Goal: Task Accomplishment & Management: Complete application form

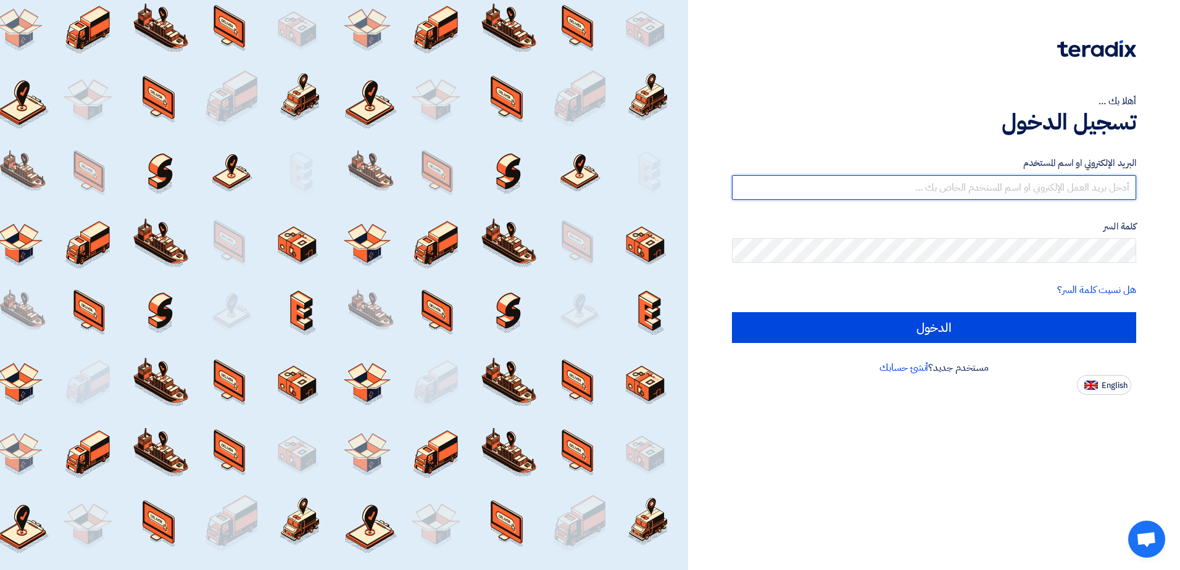
click at [1037, 188] on input "text" at bounding box center [934, 187] width 404 height 25
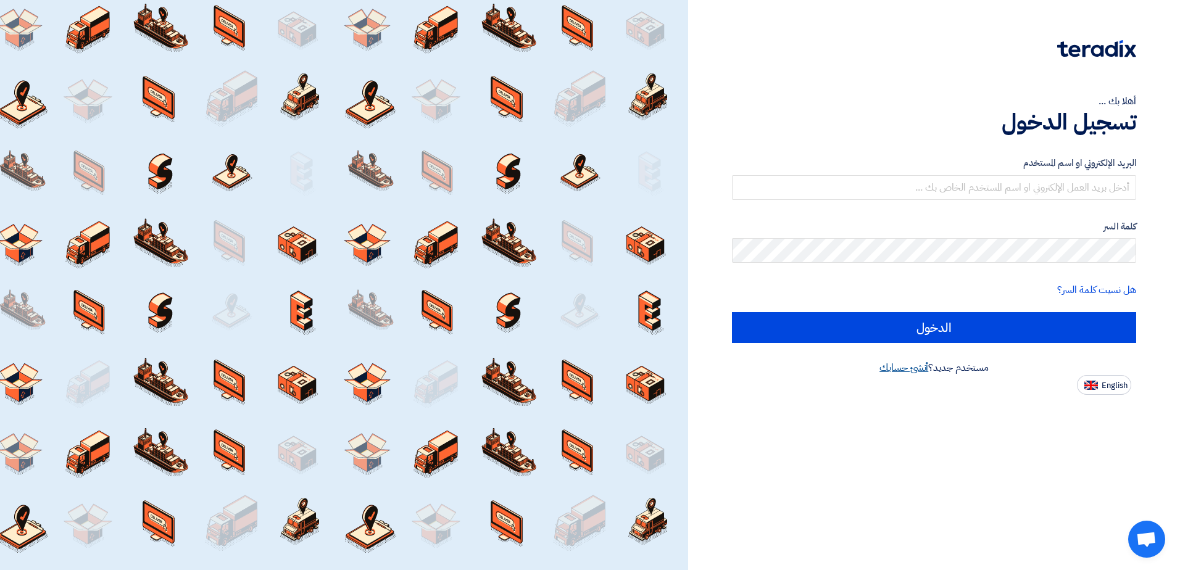
click at [911, 369] on link "أنشئ حسابك" at bounding box center [904, 367] width 49 height 15
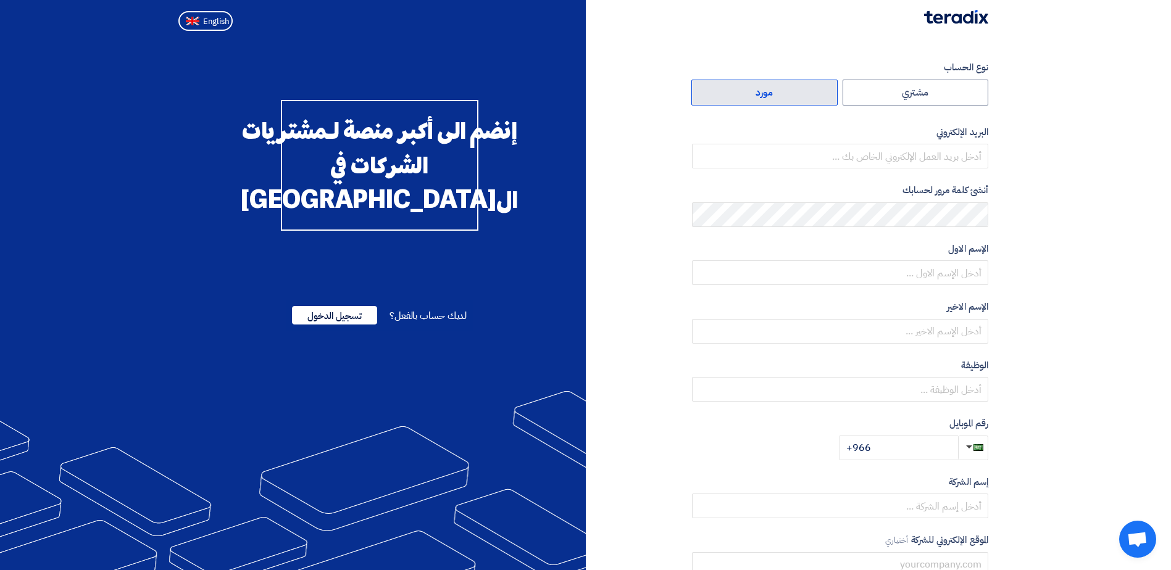
click at [786, 89] on label "مورد" at bounding box center [764, 93] width 146 height 26
click at [786, 89] on input "مورد" at bounding box center [764, 92] width 145 height 25
radio input "true"
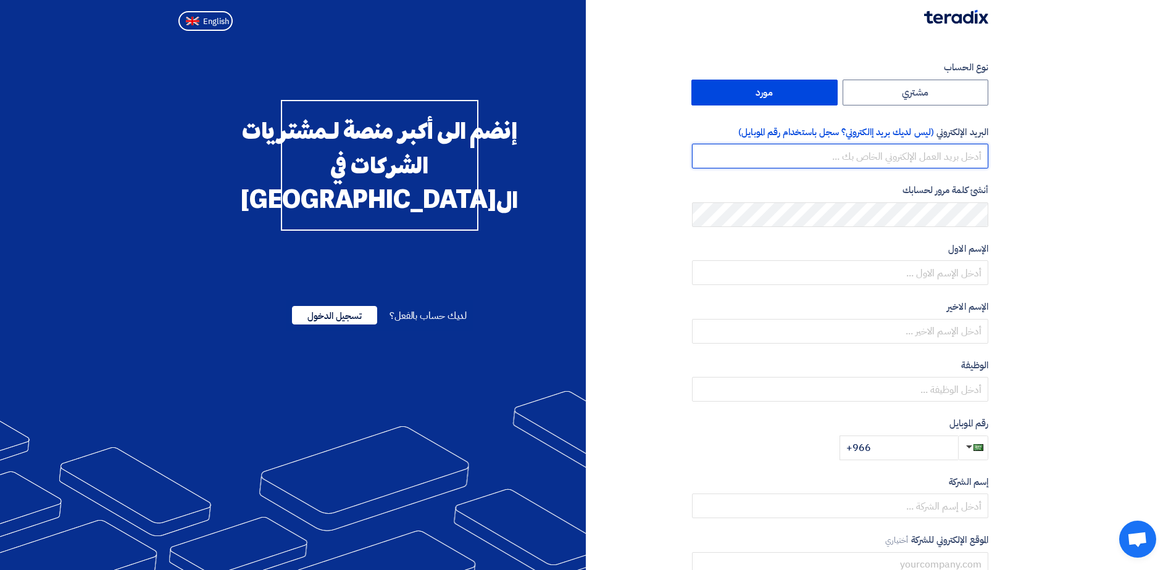
click at [961, 162] on input "email" at bounding box center [840, 156] width 296 height 25
type input "[EMAIL_ADDRESS][DOMAIN_NAME]"
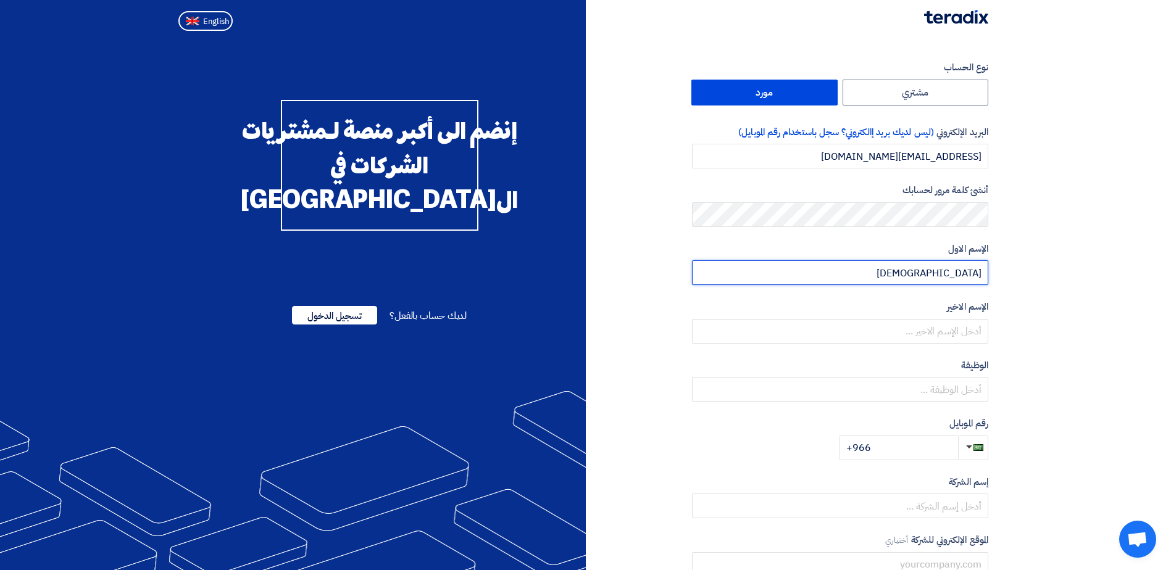
type input "[DEMOGRAPHIC_DATA]"
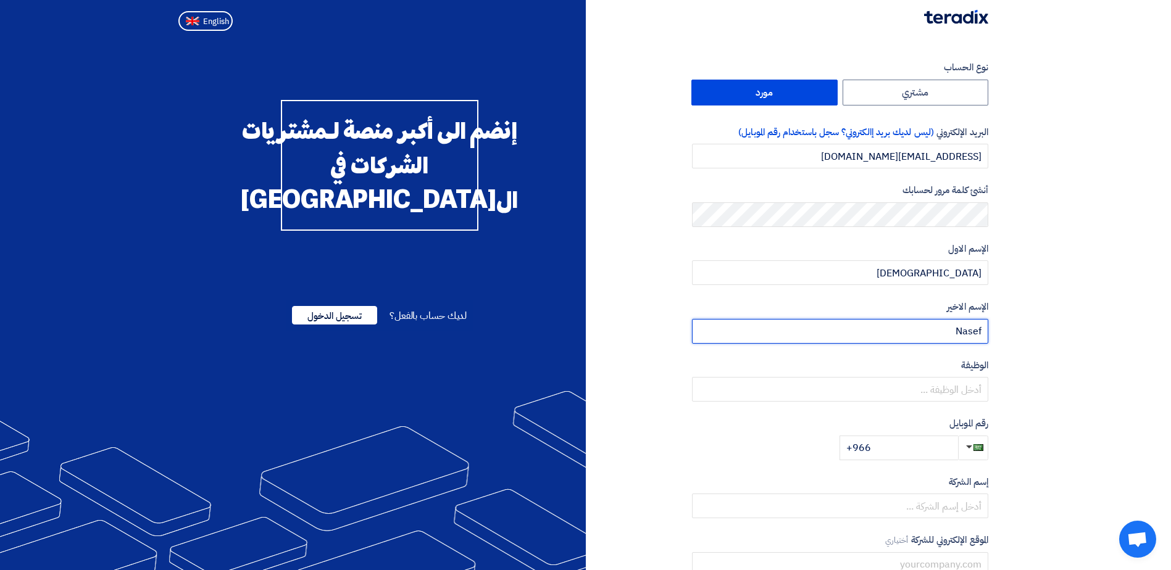
type input "Nasef"
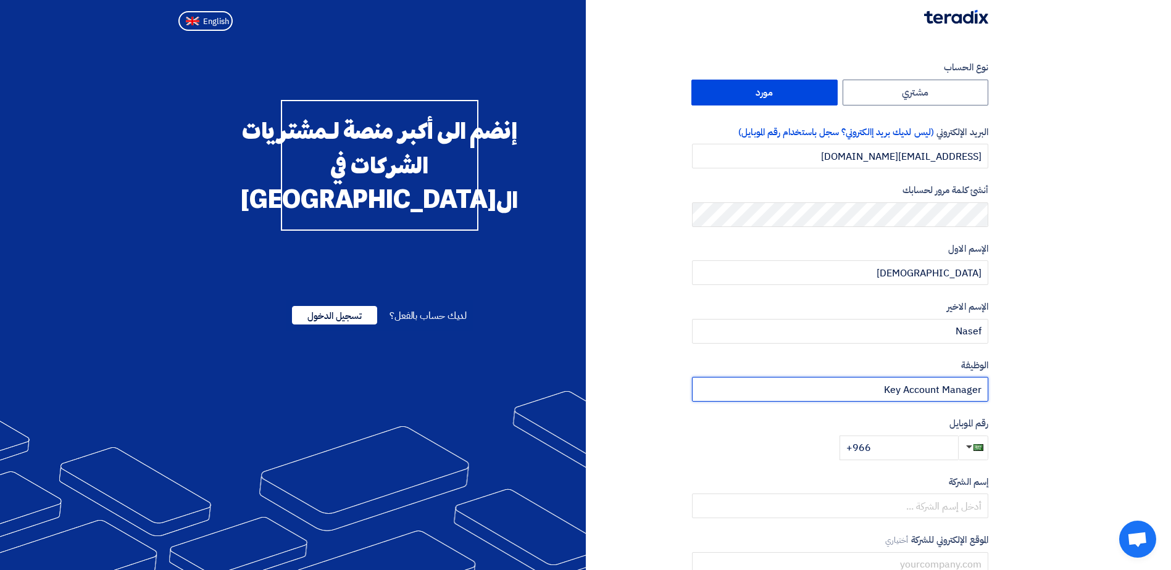
type input "Key Account Manager"
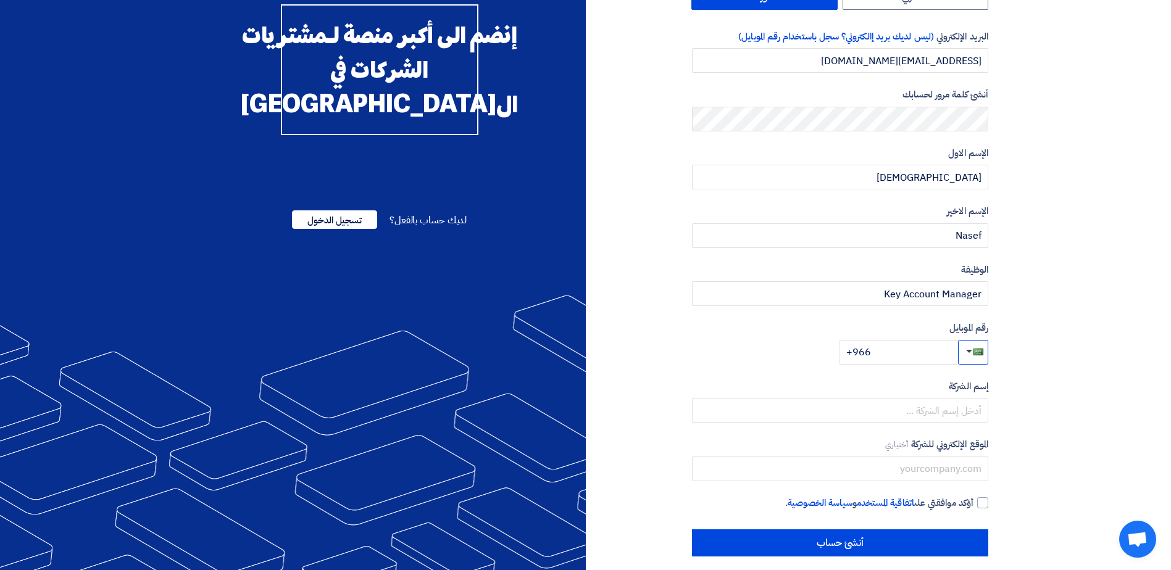
scroll to position [107, 0]
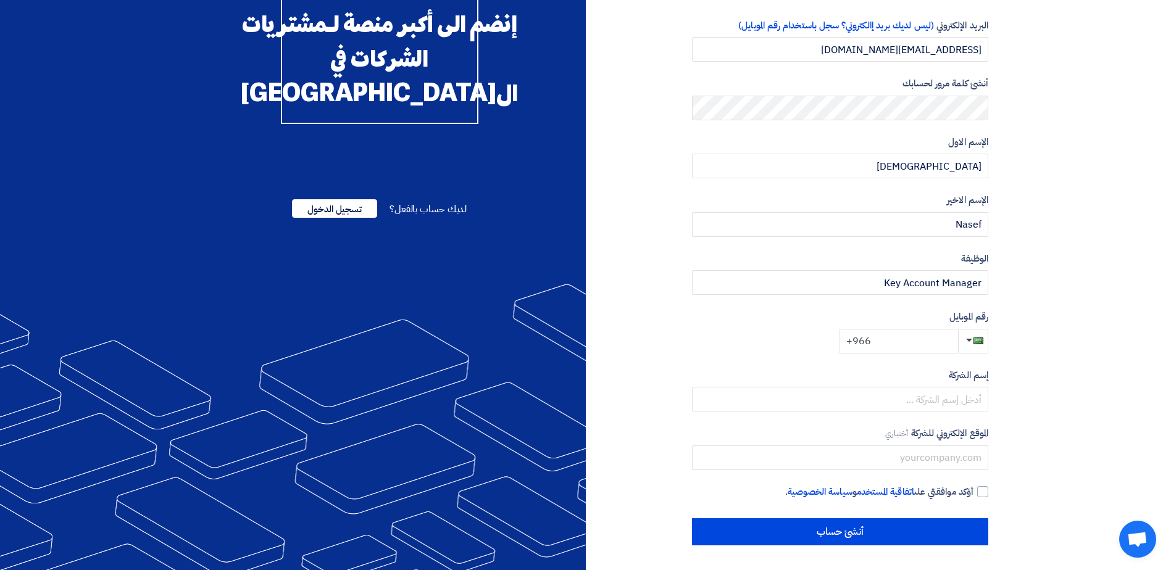
click at [892, 346] on input "+966" at bounding box center [899, 341] width 119 height 25
type input "+966 533988522"
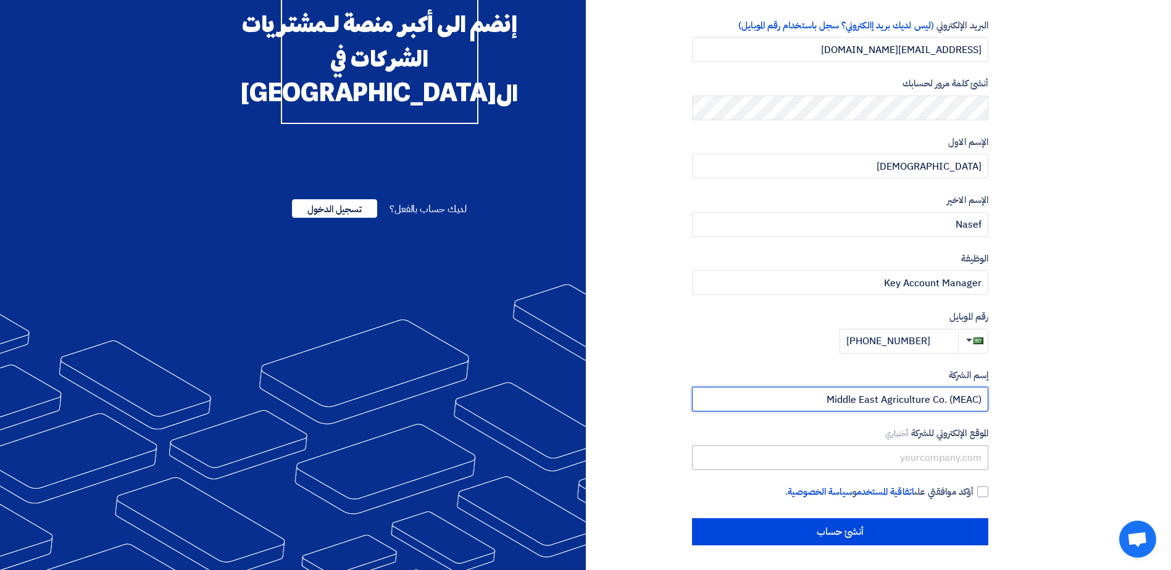
type input "Middle East Agriculture Co. (MEAC)"
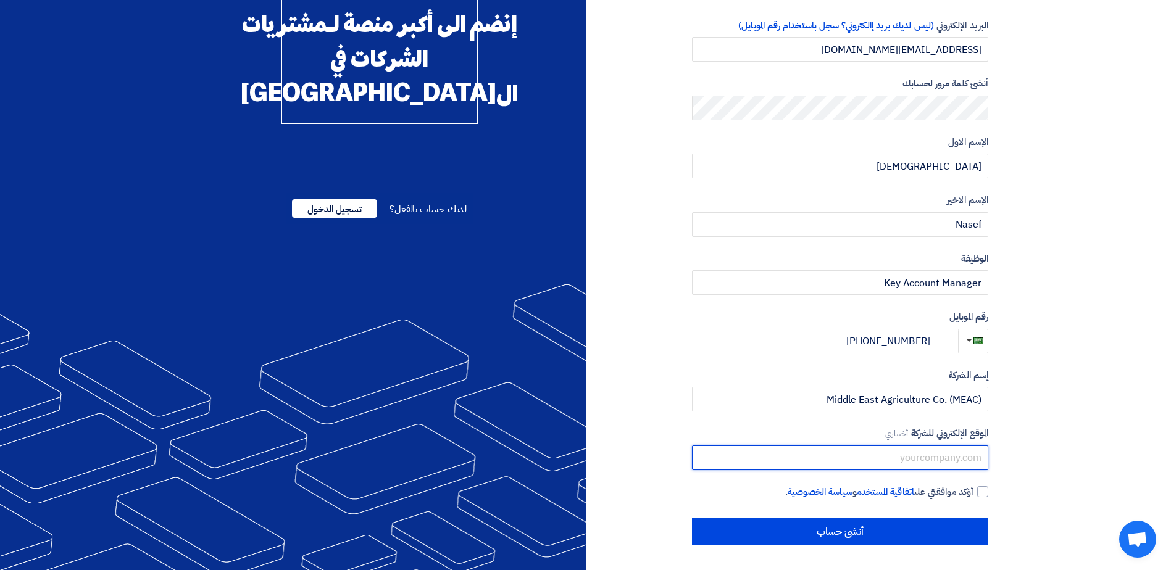
click at [935, 464] on input "text" at bounding box center [840, 458] width 296 height 25
type input "www.meac.com.sa"
click at [982, 495] on div at bounding box center [982, 491] width 11 height 11
click at [973, 495] on input "أؤكد موافقتي على اتفاقية المستخدم و سياسة الخصوصية ." at bounding box center [825, 497] width 296 height 25
checkbox input "true"
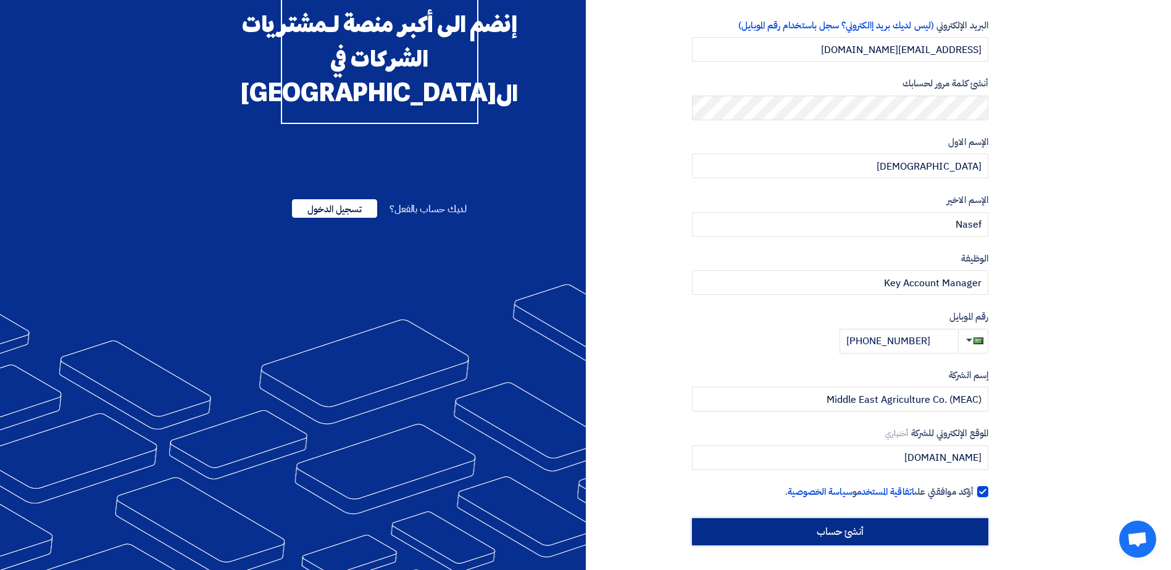
click at [959, 535] on input "أنشئ حساب" at bounding box center [840, 532] width 296 height 27
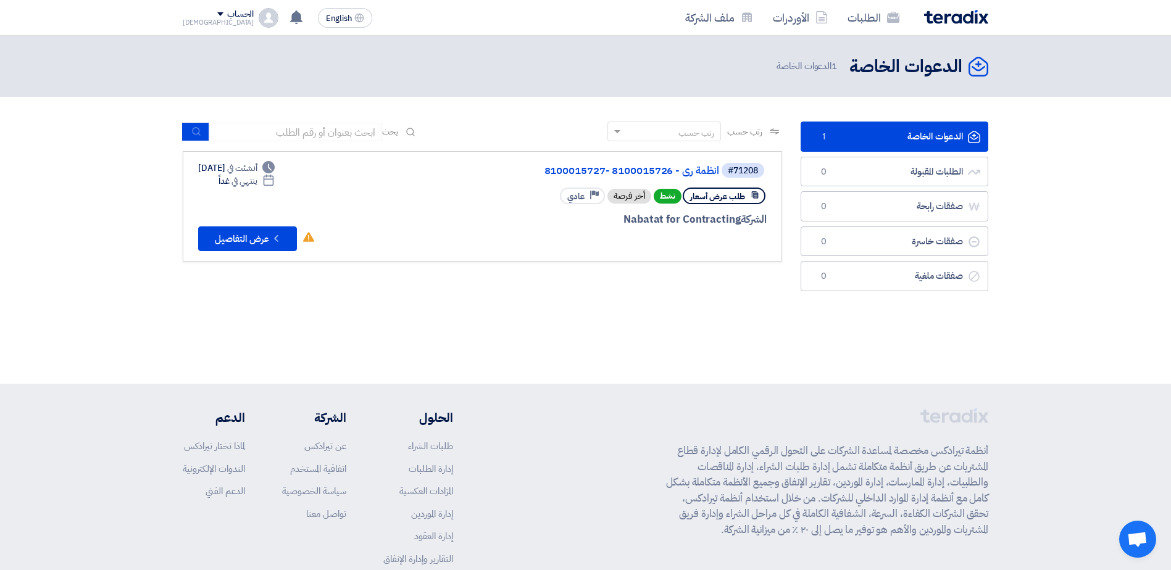
click at [914, 136] on link "الدعوات الخاصة الدعوات الخاصة 1" at bounding box center [895, 137] width 188 height 30
click at [627, 196] on div "أخر فرصة" at bounding box center [629, 196] width 44 height 15
click at [272, 241] on icon "Check details" at bounding box center [276, 239] width 12 height 12
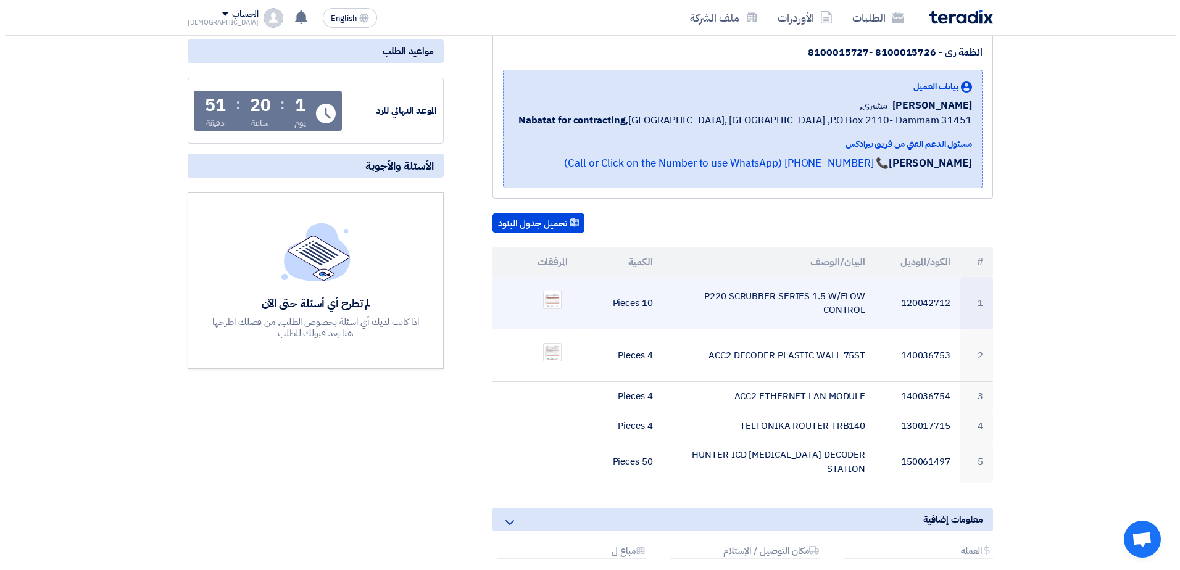
scroll to position [185, 0]
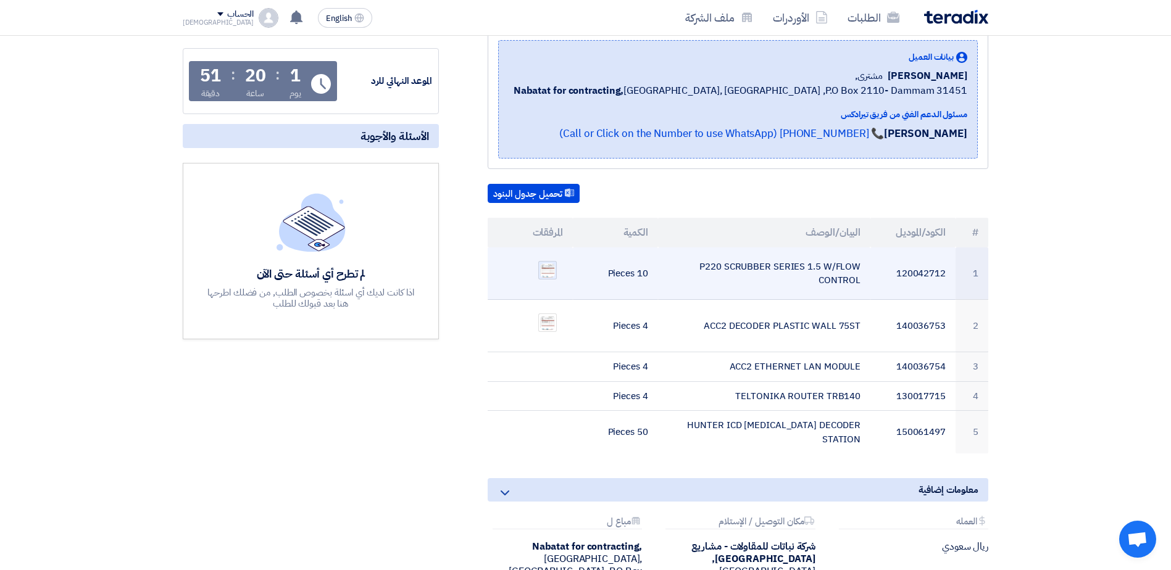
click at [548, 272] on img at bounding box center [547, 270] width 17 height 17
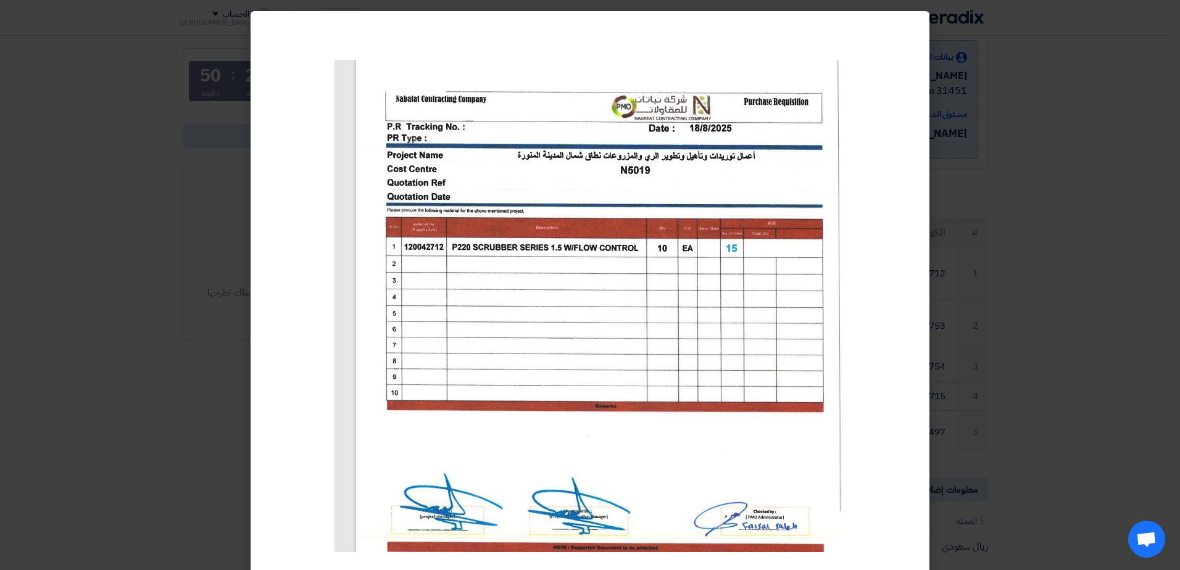
click at [1035, 122] on modal-container at bounding box center [590, 285] width 1180 height 570
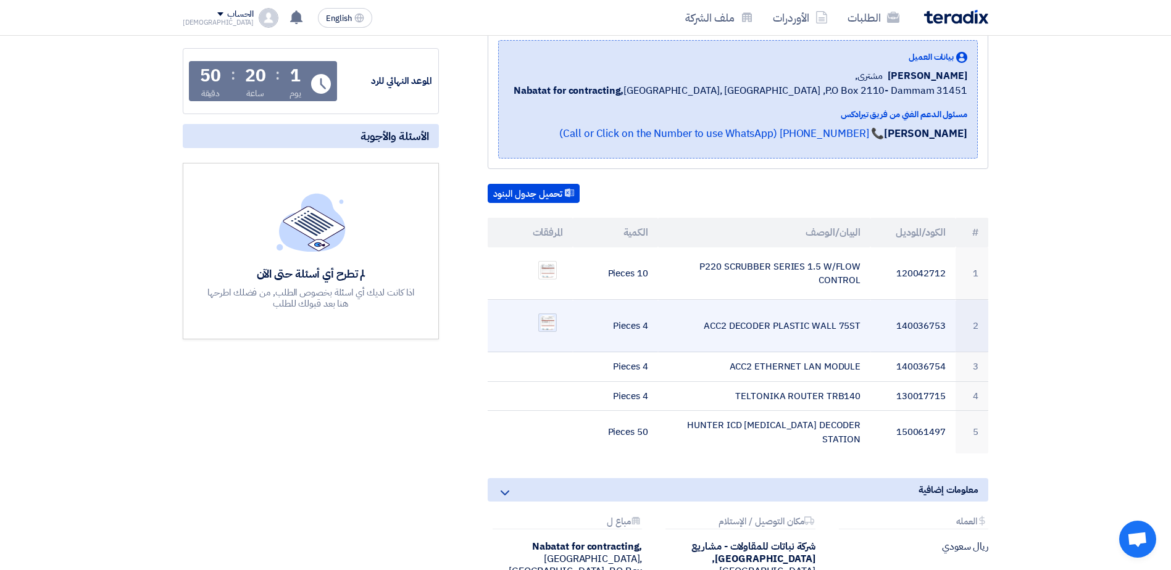
click at [544, 327] on img at bounding box center [547, 322] width 17 height 17
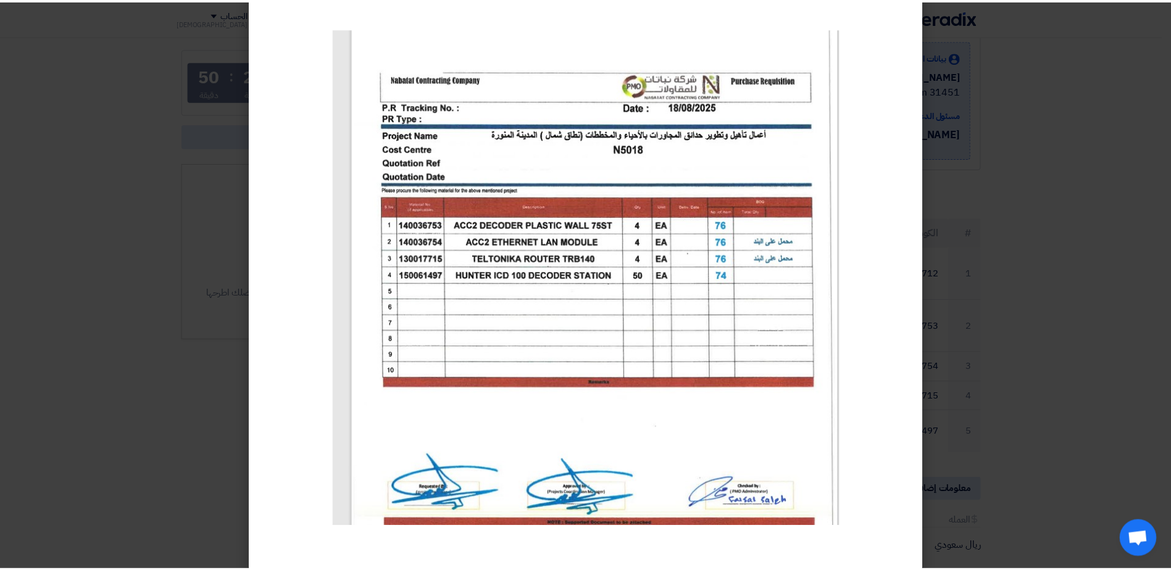
scroll to position [41, 0]
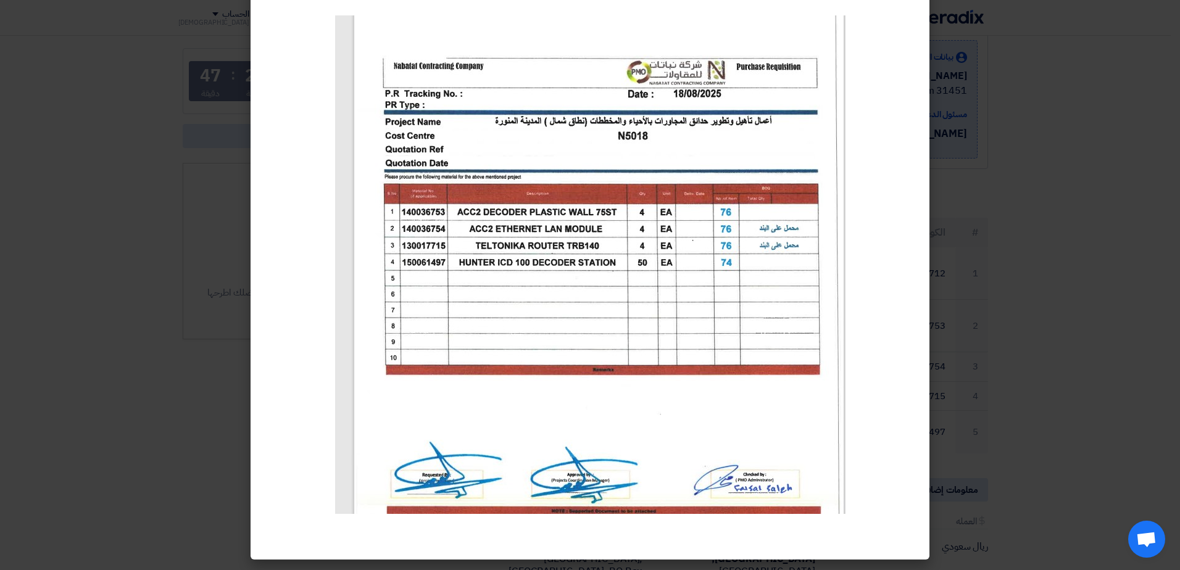
click at [1009, 204] on modal-container at bounding box center [590, 285] width 1180 height 570
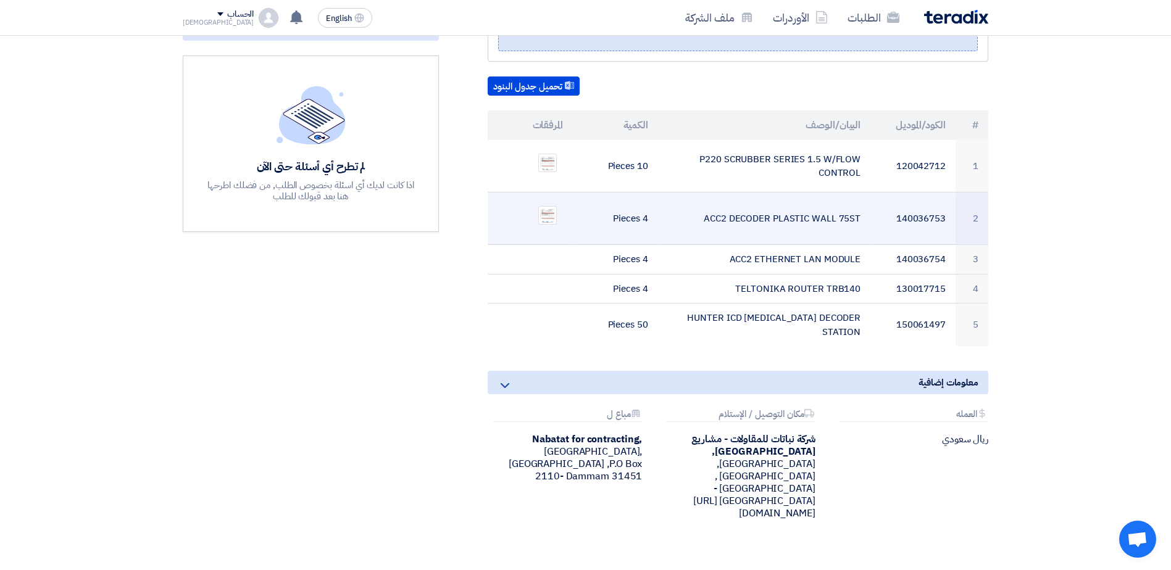
scroll to position [309, 0]
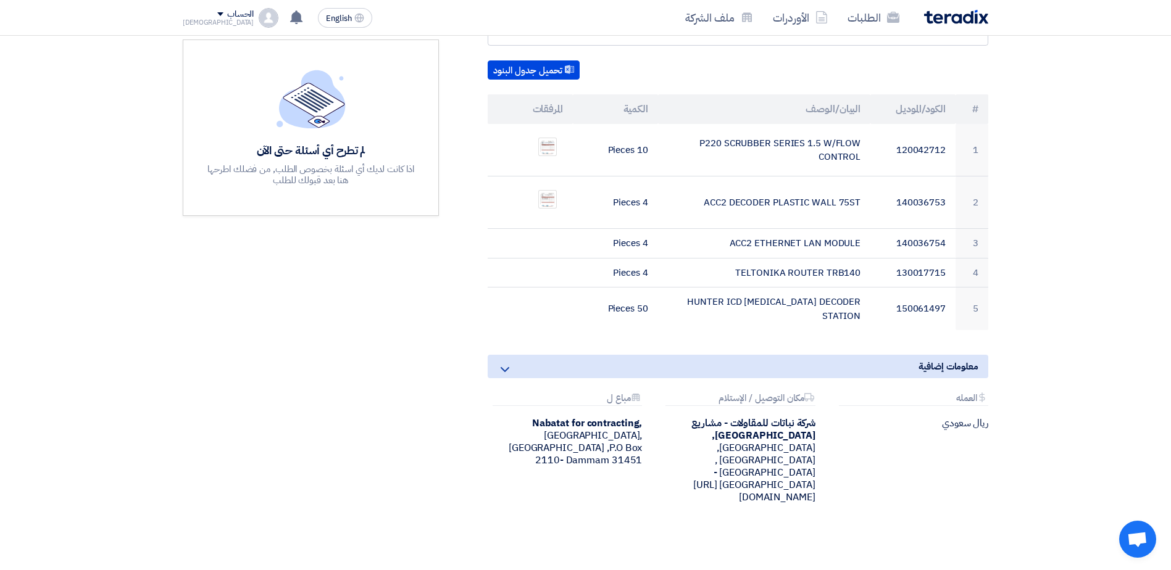
drag, startPoint x: 988, startPoint y: 412, endPoint x: 522, endPoint y: 453, distance: 467.9
click at [522, 453] on div "Attachments [GEOGRAPHIC_DATA] ريال سعودي Attachments مكان التوصيل / [DEMOGRAPHI…" at bounding box center [737, 458] width 519 height 130
drag, startPoint x: 522, startPoint y: 453, endPoint x: 692, endPoint y: 496, distance: 175.8
click at [656, 504] on div "انظمة رى - 8100015726 -8100015727 بيانات العميل [PERSON_NAME] مشترى, Nabatat fo…" at bounding box center [585, 224] width 824 height 686
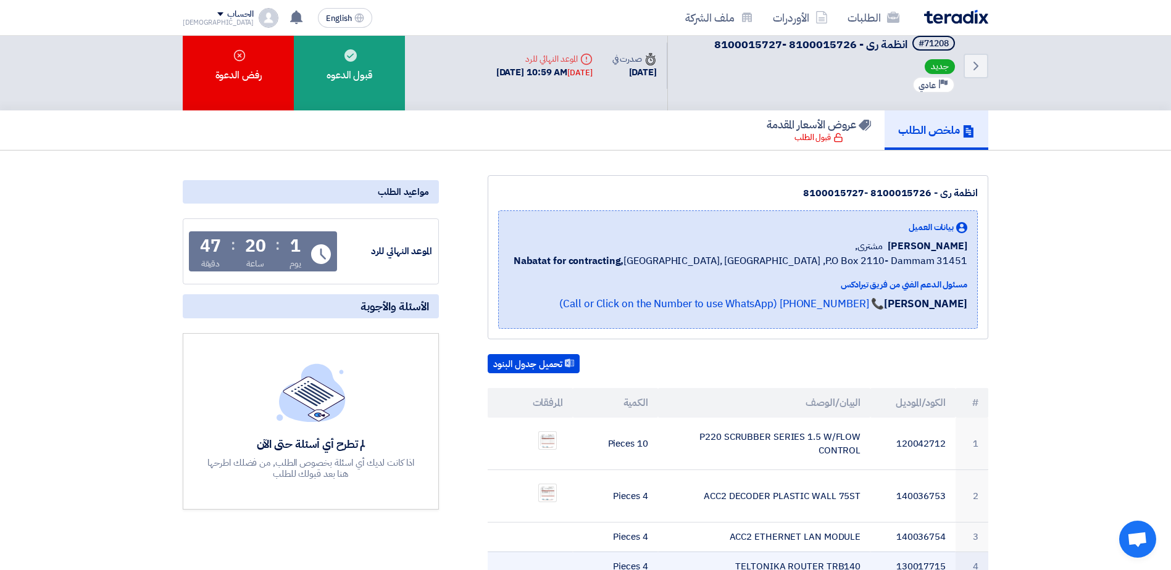
scroll to position [0, 0]
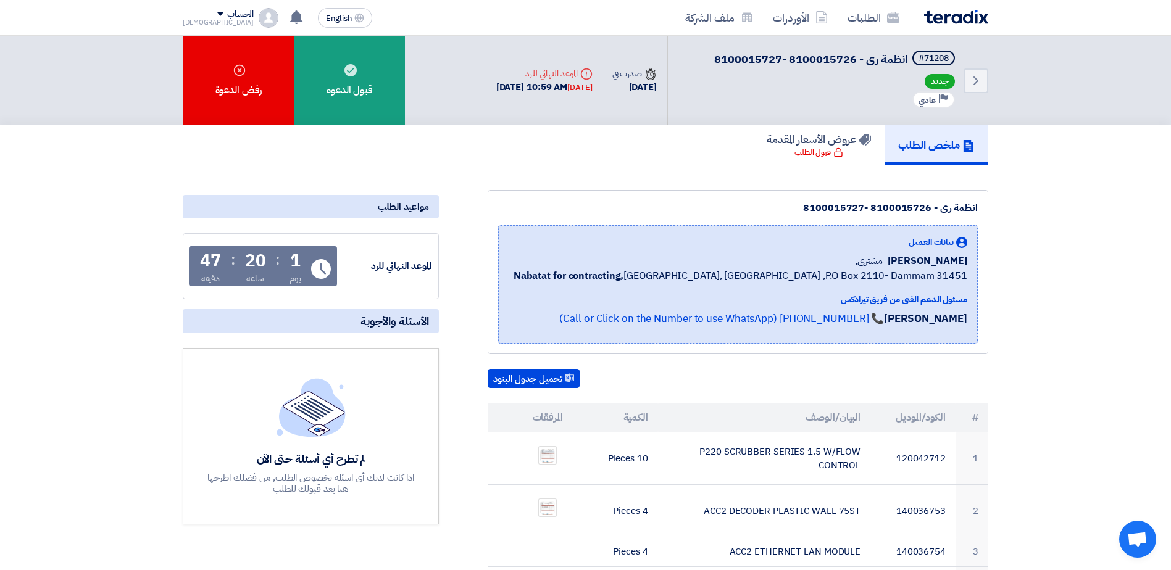
drag, startPoint x: 965, startPoint y: 301, endPoint x: 841, endPoint y: 302, distance: 124.1
click at [841, 302] on div "مسئول الدعم الفني من فريق تيرادكس" at bounding box center [741, 299] width 454 height 13
drag, startPoint x: 841, startPoint y: 302, endPoint x: 1026, endPoint y: 328, distance: 186.4
click at [1026, 328] on section "انظمة رى - 8100015726 -8100015727 بيانات العميل [PERSON_NAME] مشترى, Nabatat fo…" at bounding box center [585, 533] width 1171 height 736
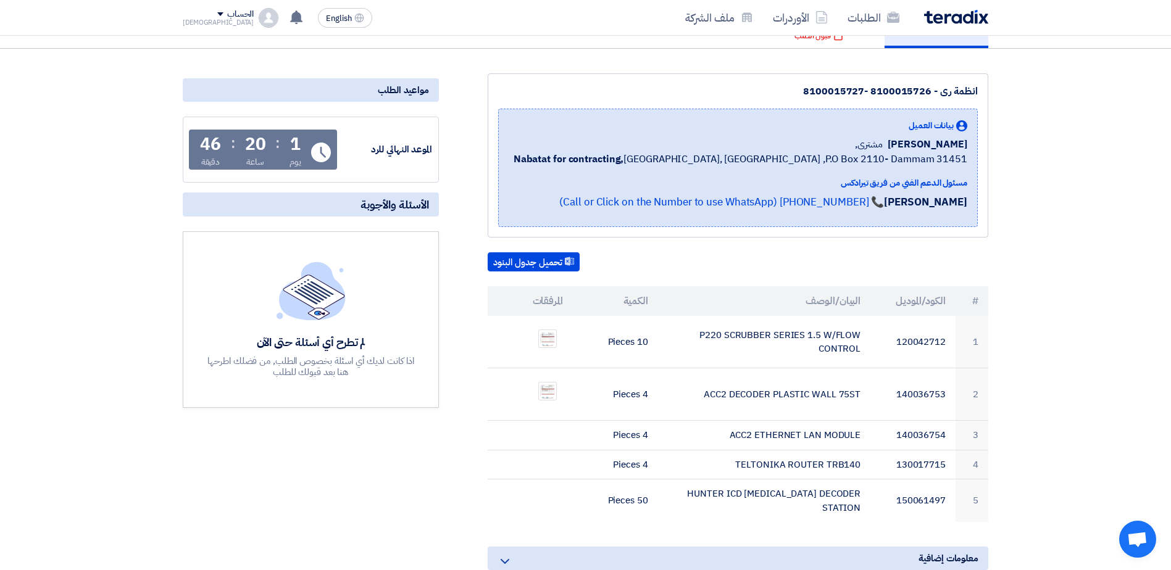
scroll to position [123, 0]
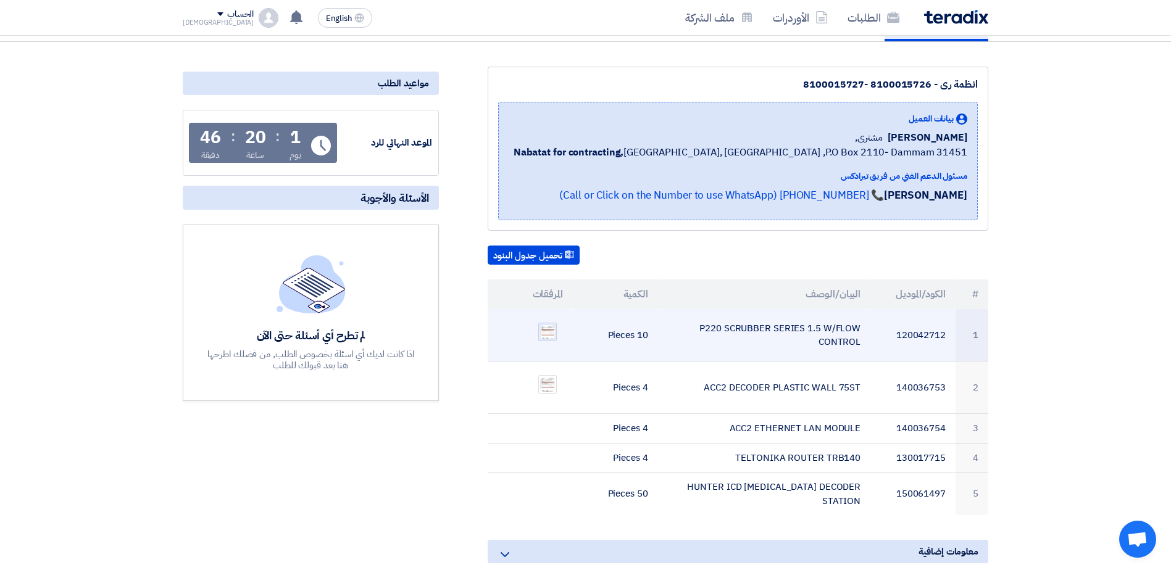
click at [549, 333] on img at bounding box center [547, 332] width 17 height 17
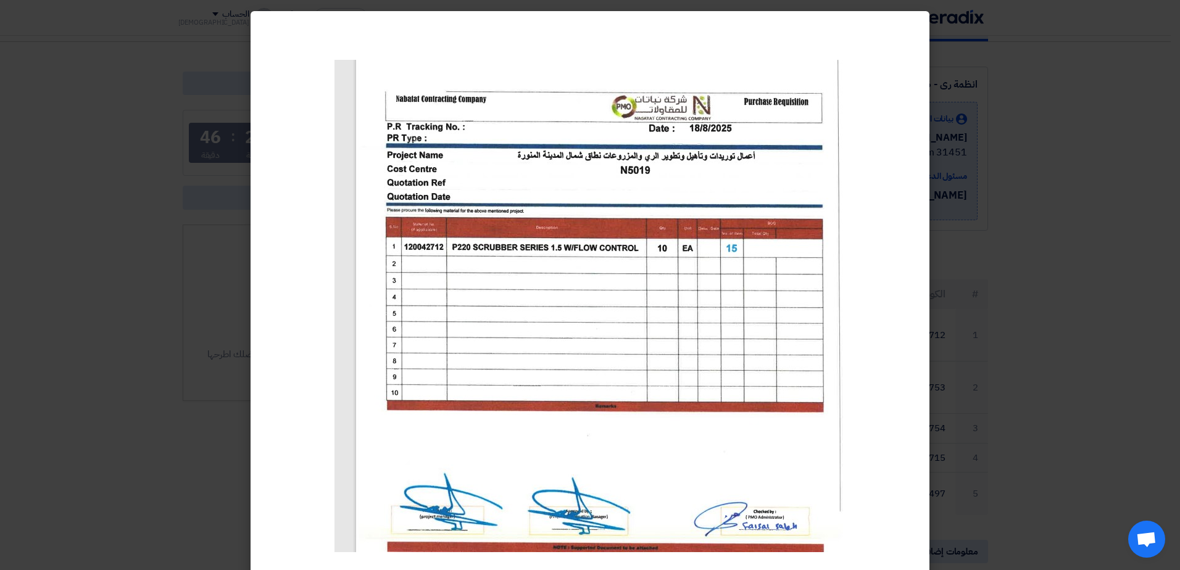
click at [1049, 306] on modal-container at bounding box center [590, 285] width 1180 height 570
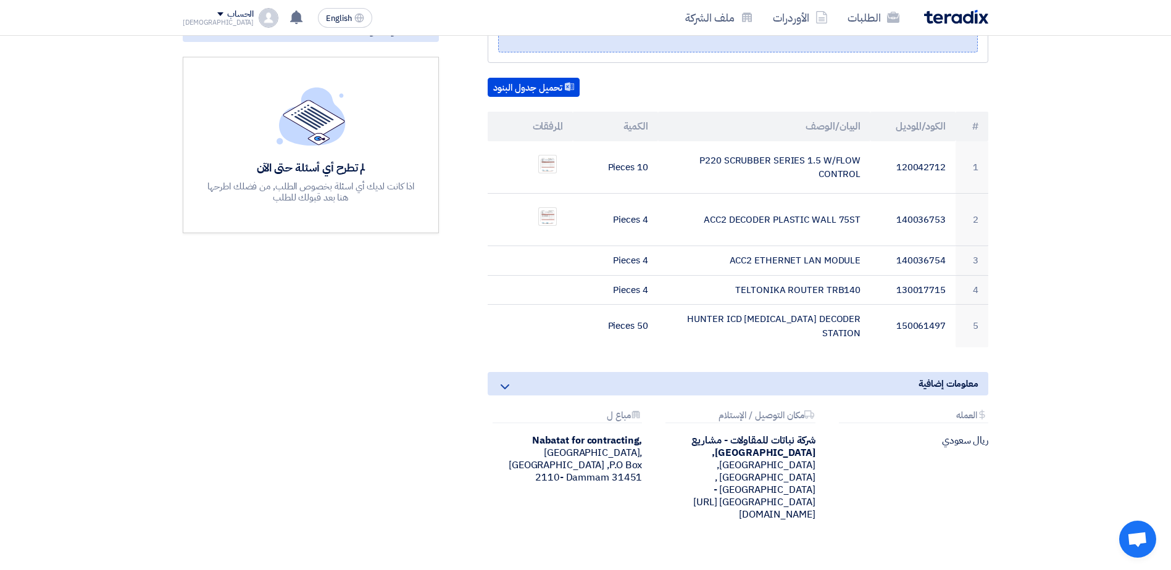
scroll to position [0, 0]
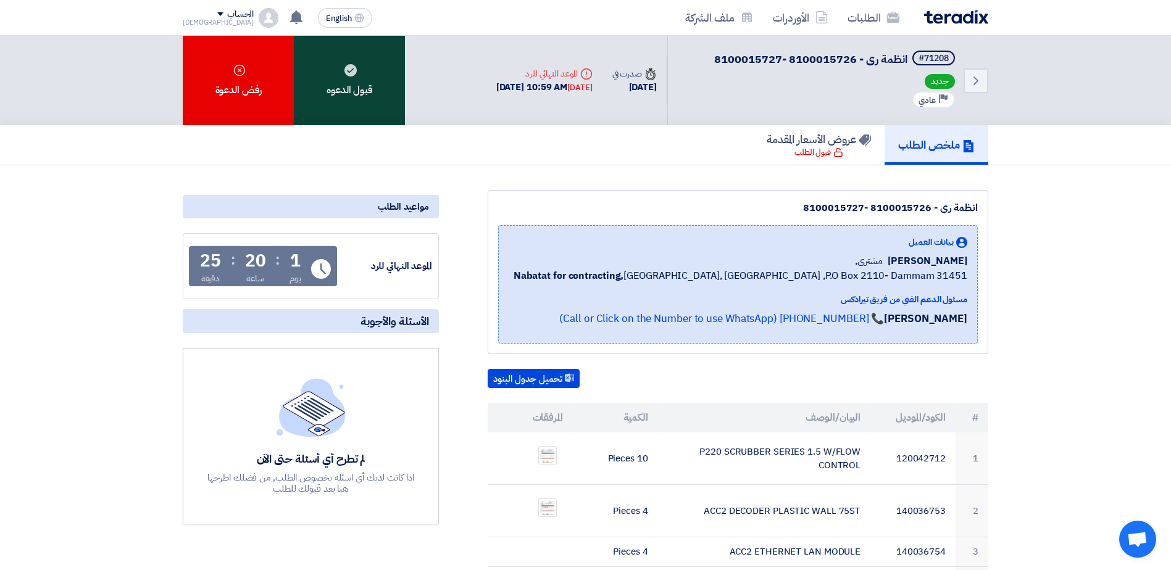
click at [358, 90] on div "قبول الدعوه" at bounding box center [349, 81] width 111 height 90
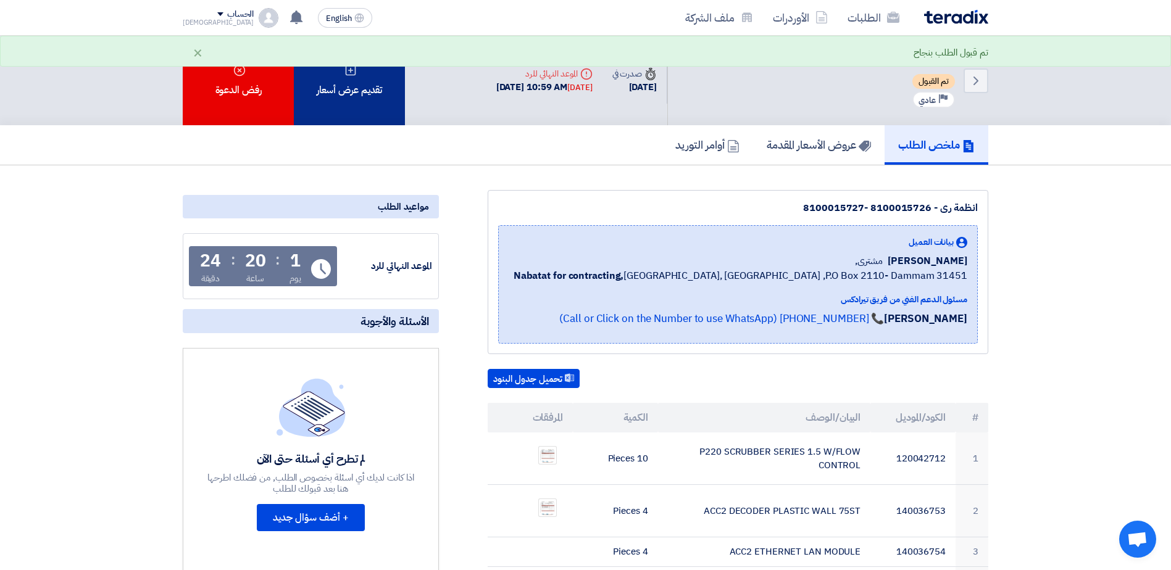
click at [363, 100] on div "تقديم عرض أسعار" at bounding box center [349, 81] width 111 height 90
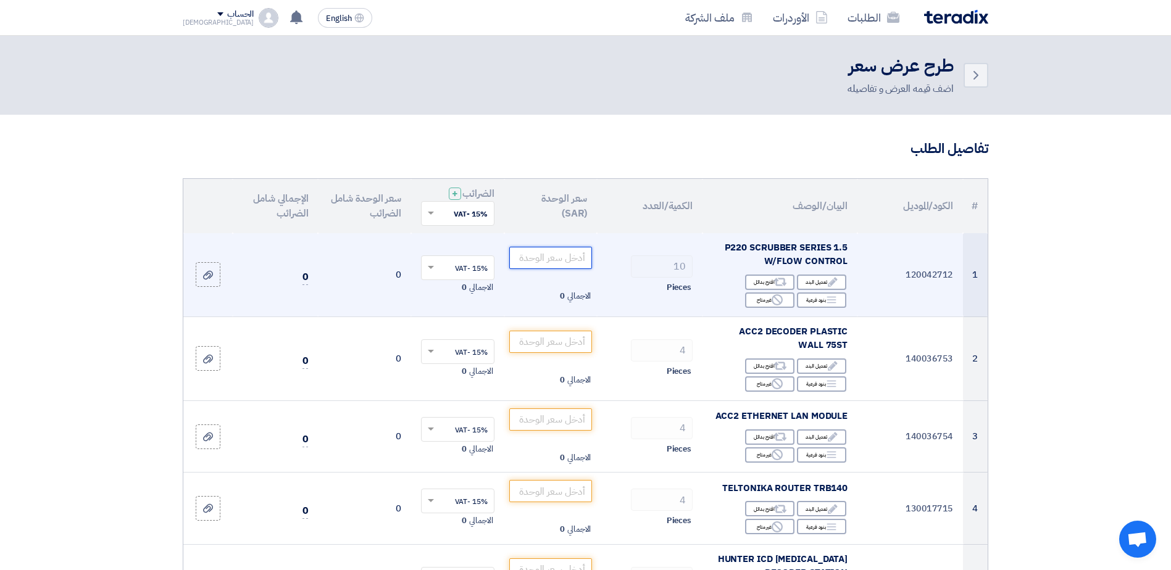
click at [538, 259] on input "number" at bounding box center [550, 258] width 83 height 22
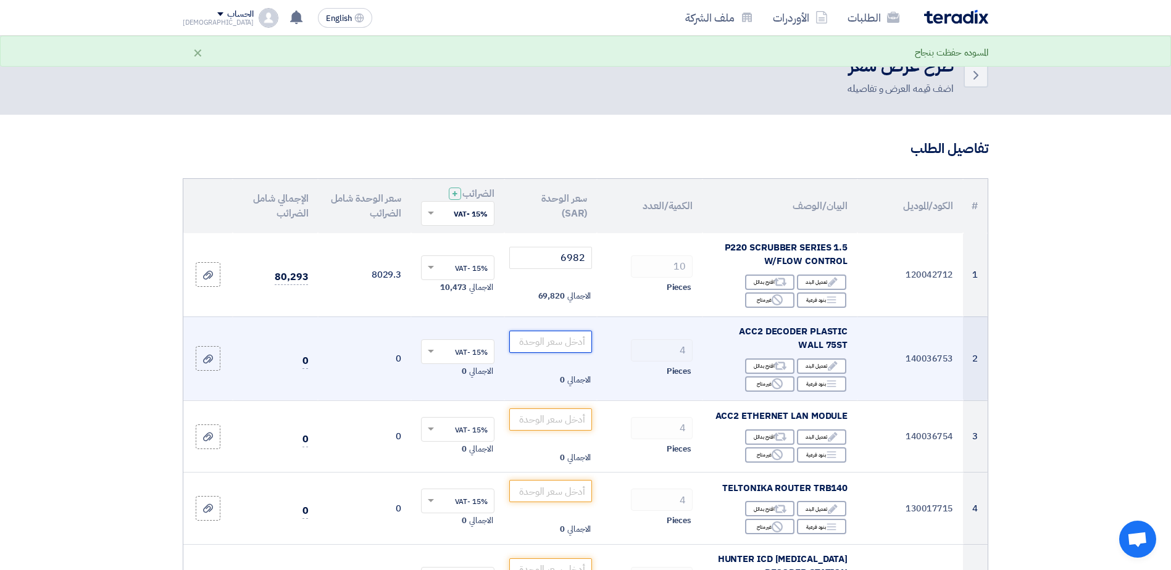
click at [581, 340] on input "number" at bounding box center [550, 342] width 83 height 22
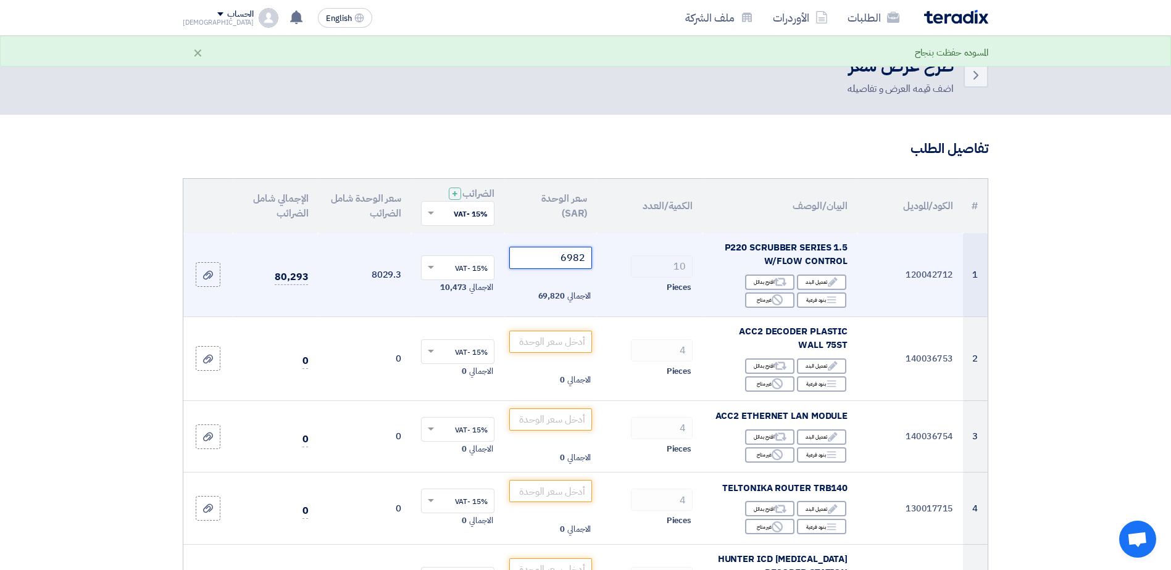
click at [635, 267] on tr "1 120042712 P220 SCRUBBER SERIES 1.5 W/FLOW CONTROL Edit تعديل البند Alternativ…" at bounding box center [585, 275] width 804 height 84
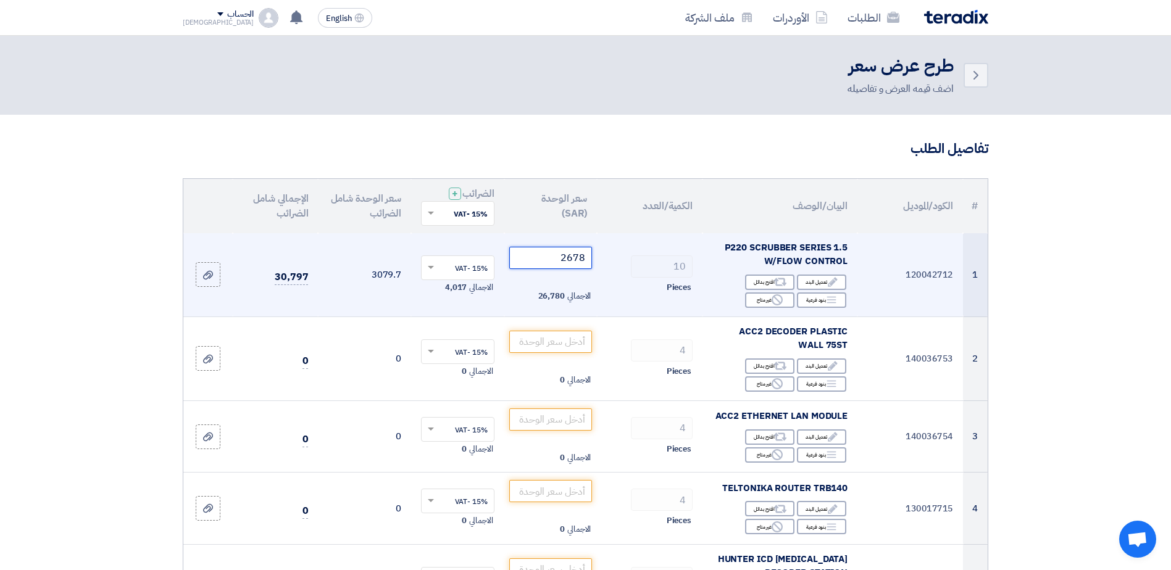
drag, startPoint x: 554, startPoint y: 259, endPoint x: 624, endPoint y: 265, distance: 70.6
click at [624, 265] on tr "1 120042712 P220 SCRUBBER SERIES 1.5 W/FLOW CONTROL Edit تعديل البند Alternativ…" at bounding box center [585, 275] width 804 height 84
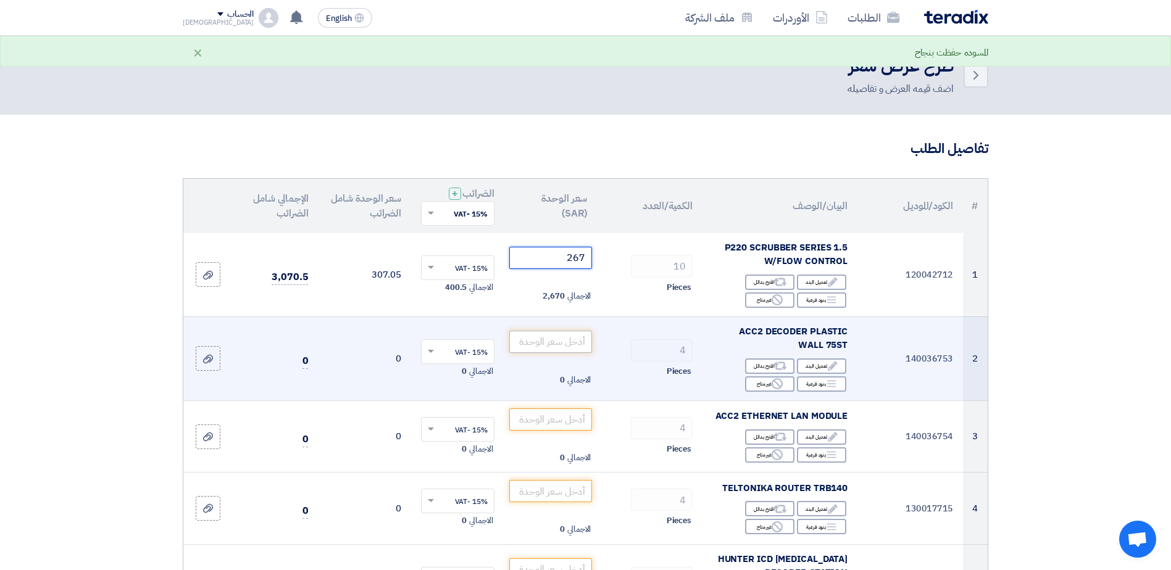
type input "267"
click at [569, 342] on input "number" at bounding box center [550, 342] width 83 height 22
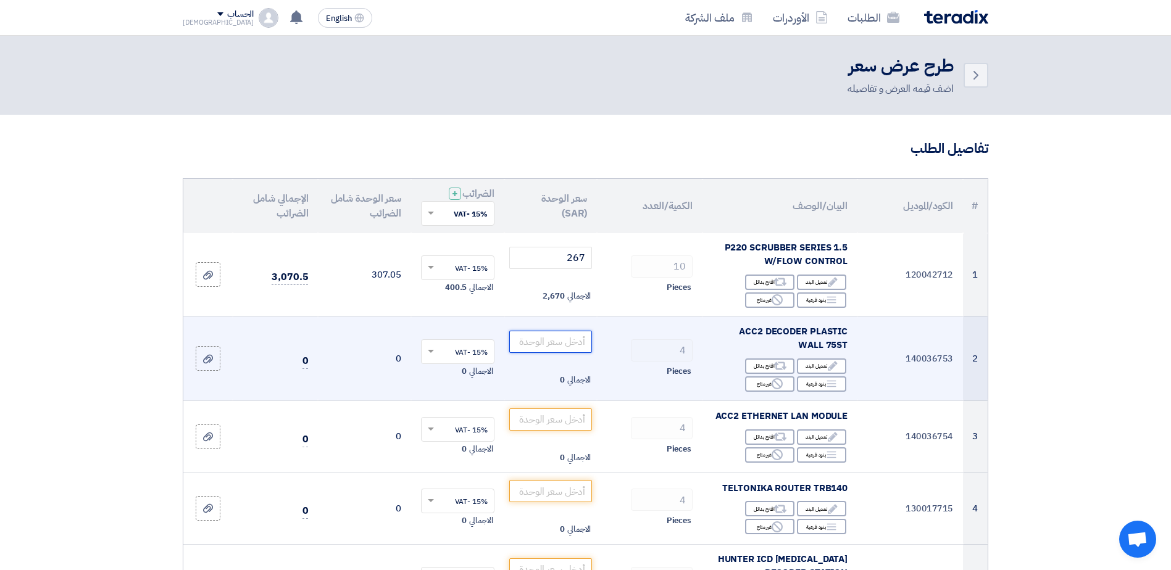
click at [544, 334] on input "number" at bounding box center [550, 342] width 83 height 22
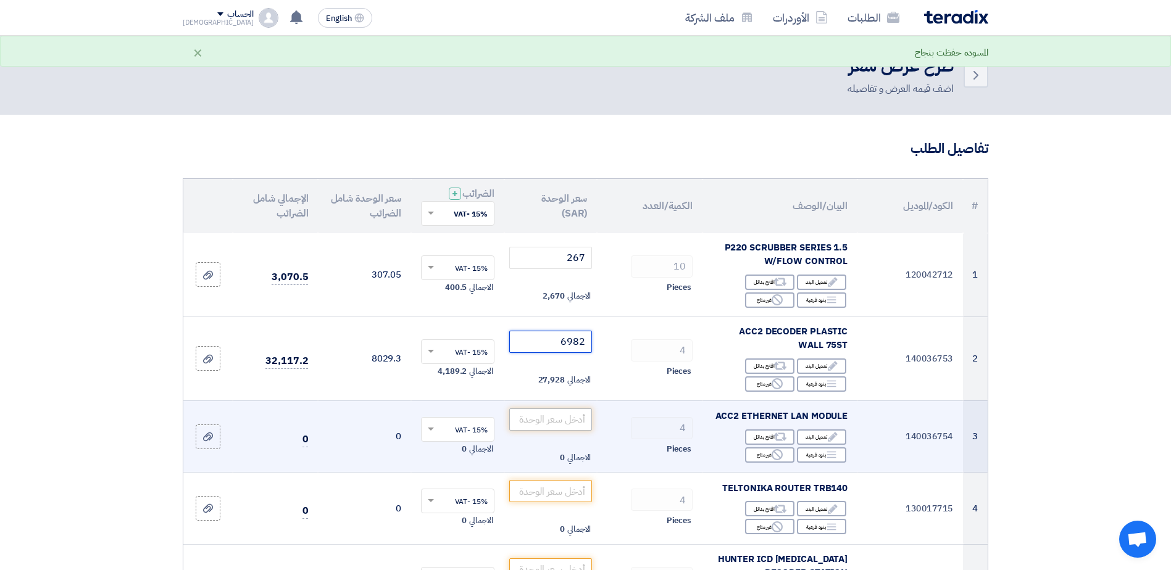
type input "6982"
click at [580, 419] on input "number" at bounding box center [550, 420] width 83 height 22
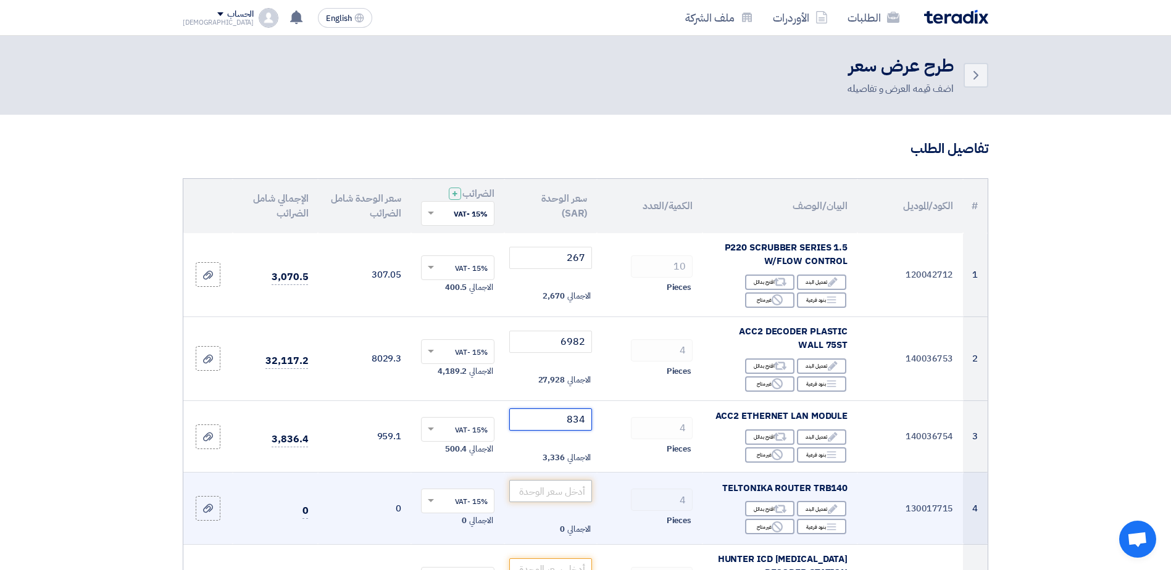
type input "834"
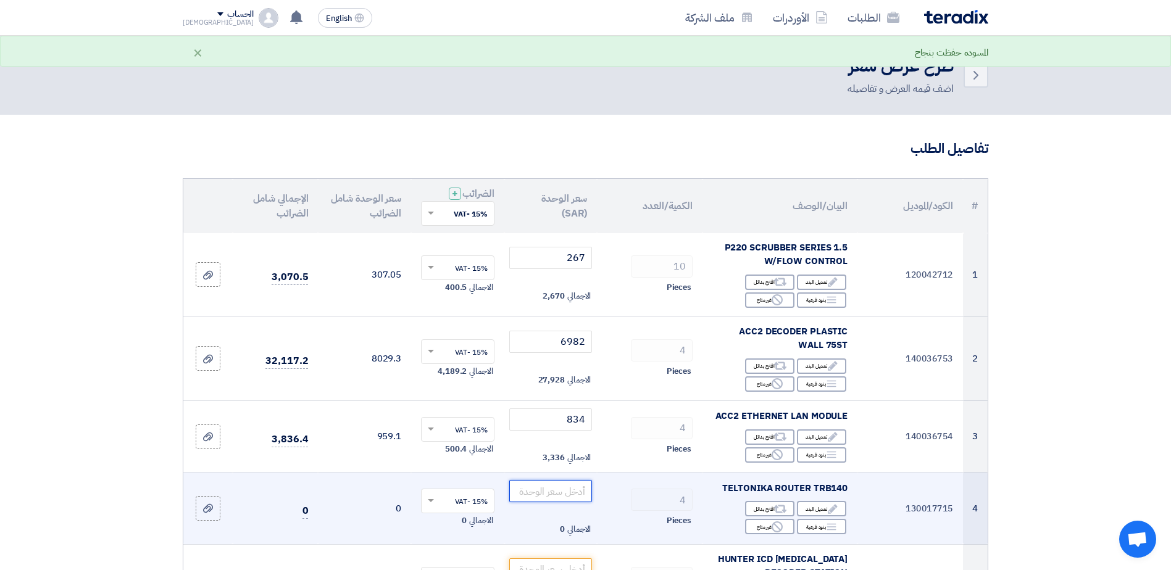
click at [575, 491] on input "number" at bounding box center [550, 491] width 83 height 22
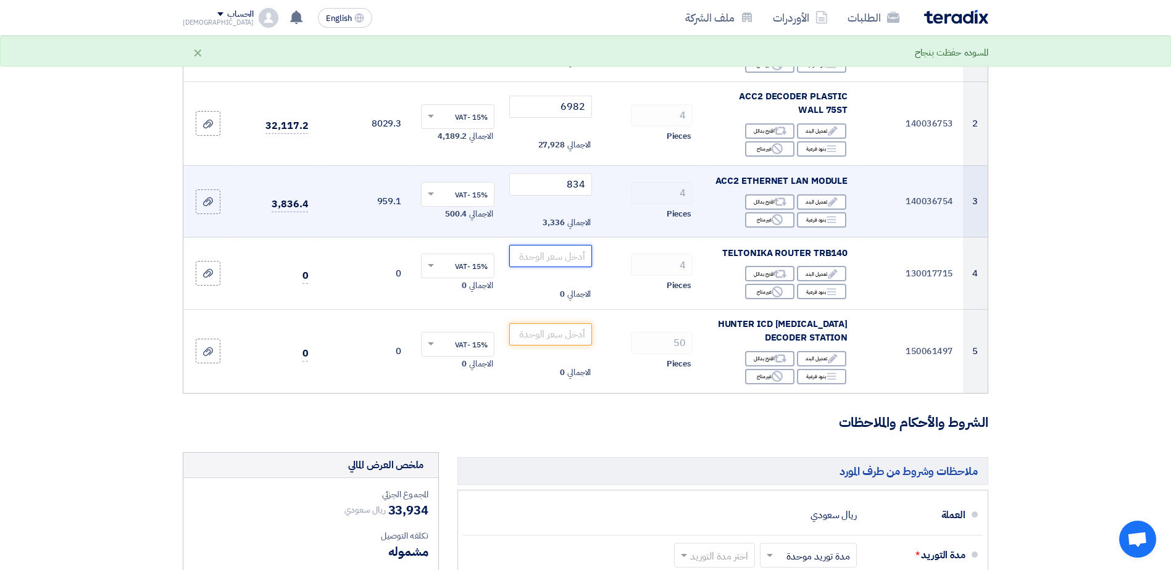
scroll to position [247, 0]
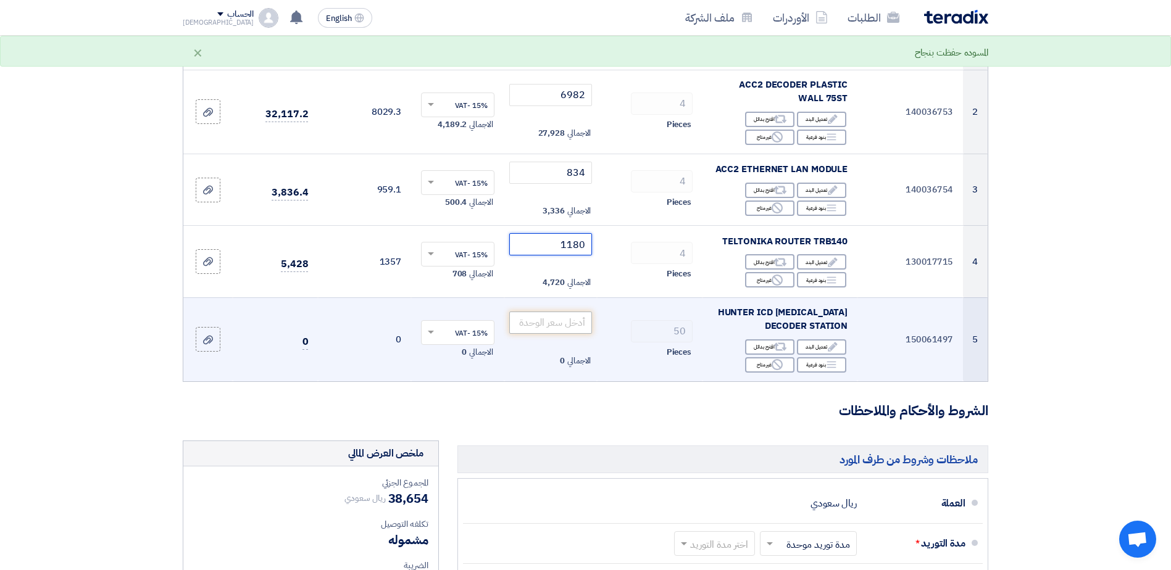
type input "1180"
click at [576, 324] on input "number" at bounding box center [550, 323] width 83 height 22
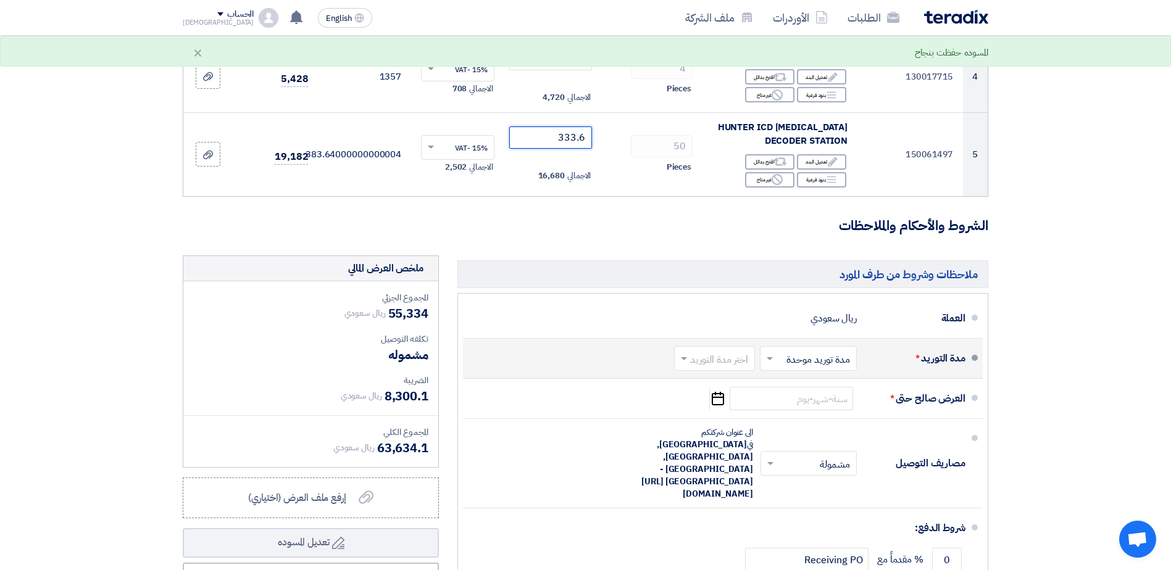
scroll to position [494, 0]
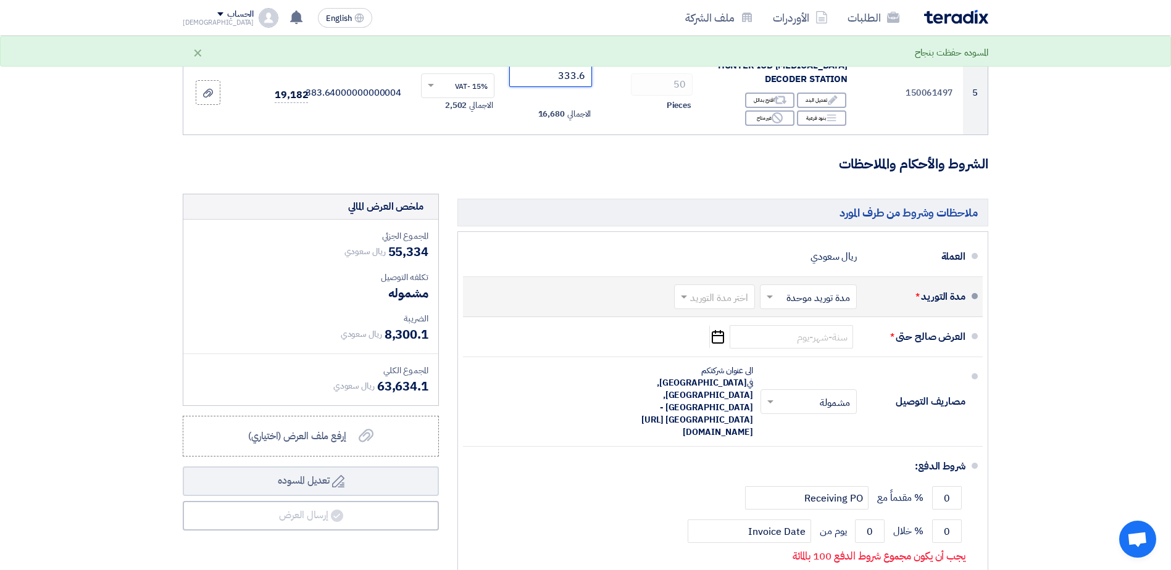
type input "333.6"
click at [775, 295] on span at bounding box center [767, 297] width 15 height 12
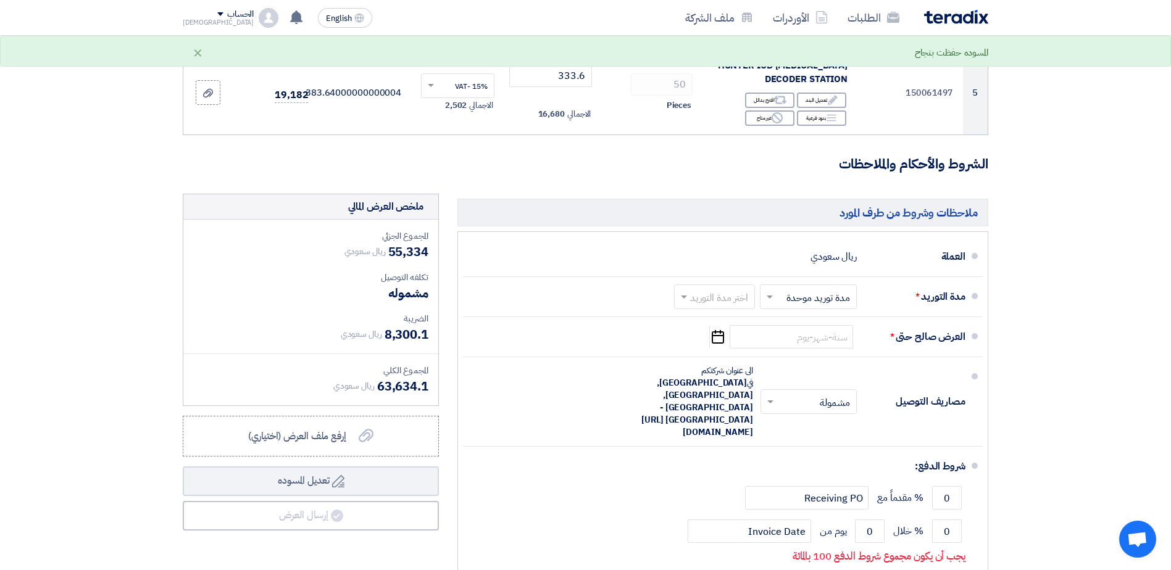
click at [1079, 326] on section "تفاصيل الطلب # الكود/الموديل البيان/الوصف الكمية/العدد سعر الوحدة (SAR) [DEMOGR…" at bounding box center [585, 153] width 1171 height 1064
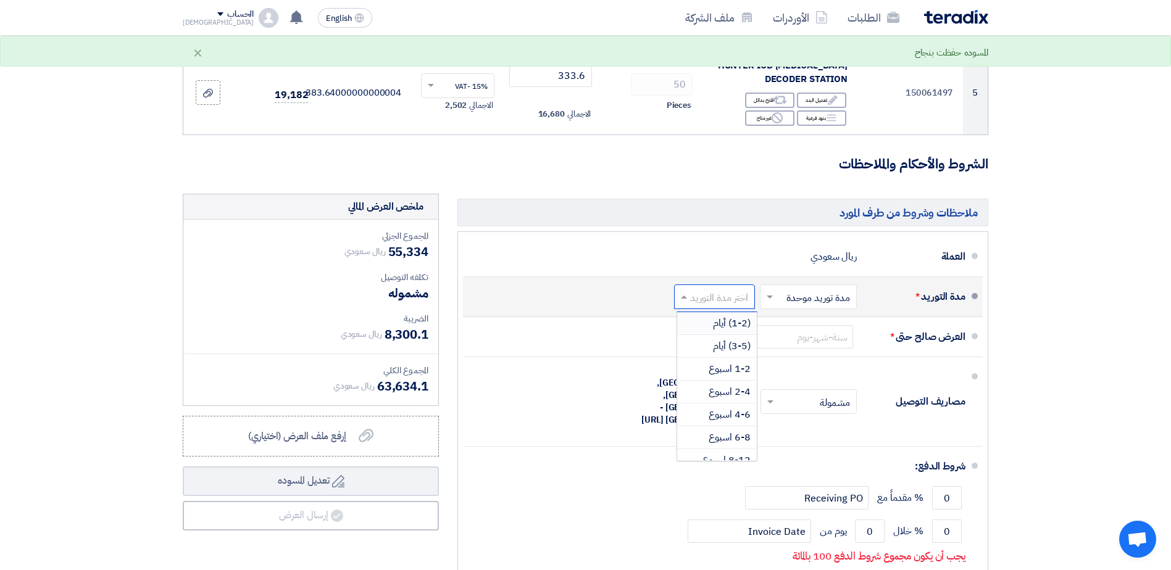
click at [736, 299] on input "text" at bounding box center [712, 299] width 75 height 18
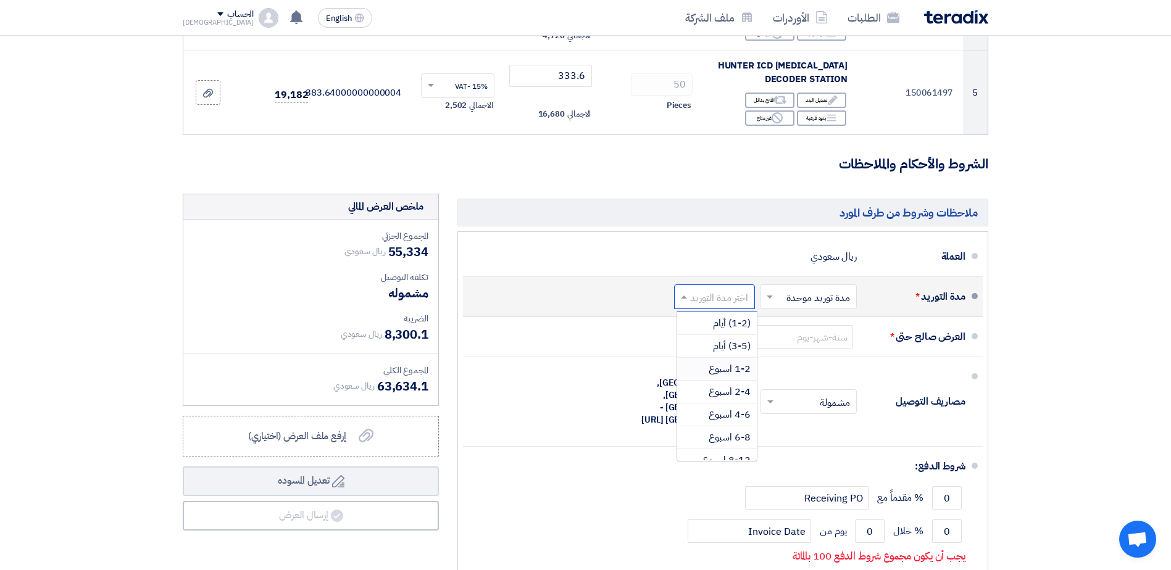
click at [734, 372] on span "1-2 اسبوع" at bounding box center [730, 369] width 42 height 15
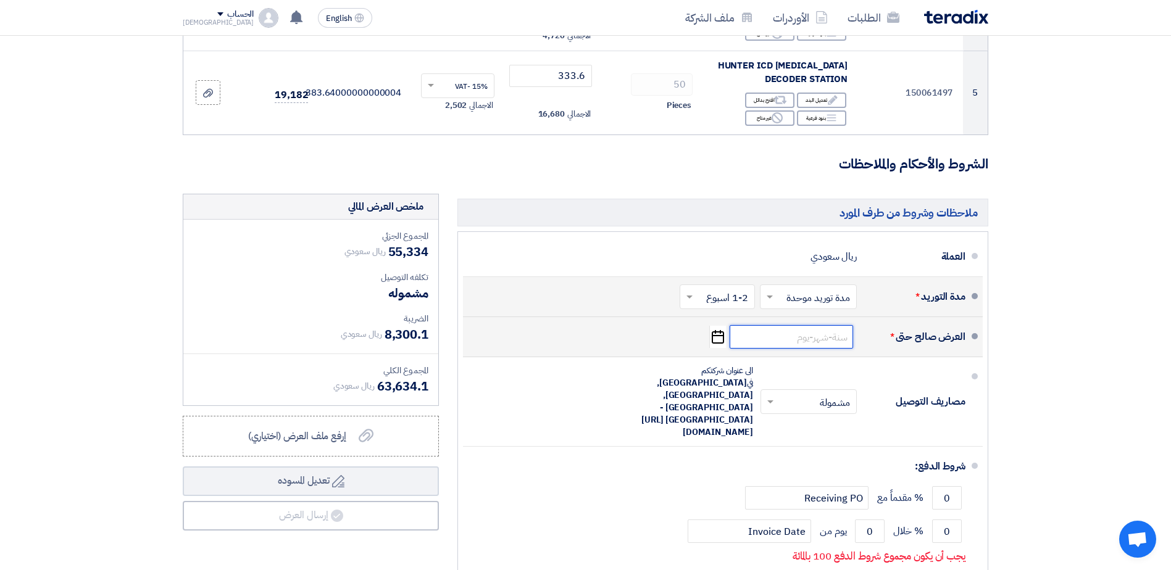
click at [815, 337] on input at bounding box center [791, 336] width 123 height 23
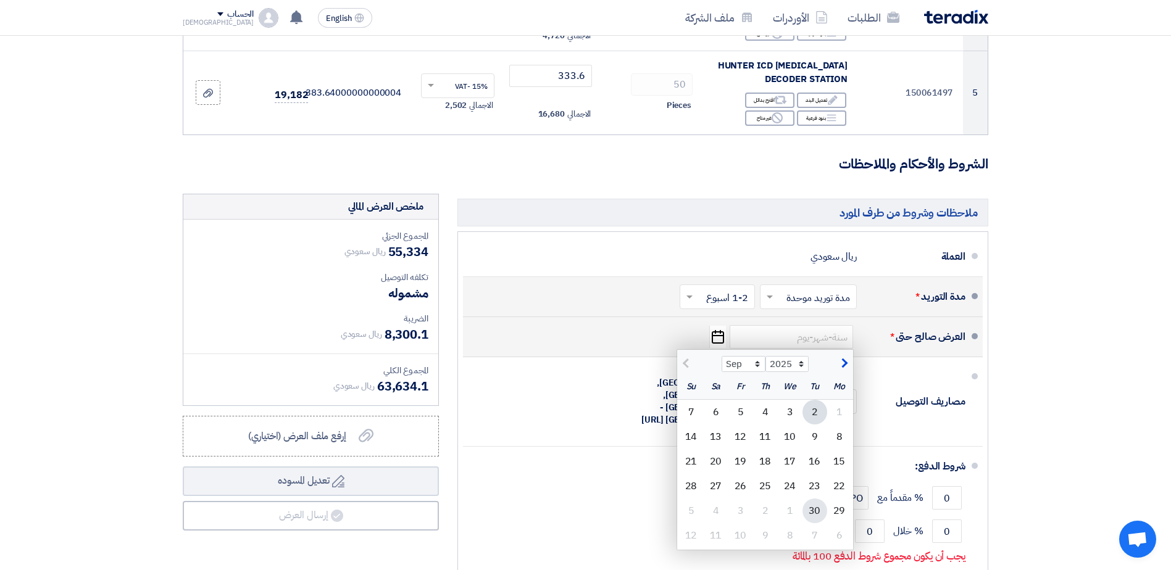
click at [814, 505] on div "30" at bounding box center [814, 511] width 25 height 25
type input "[DATE]"
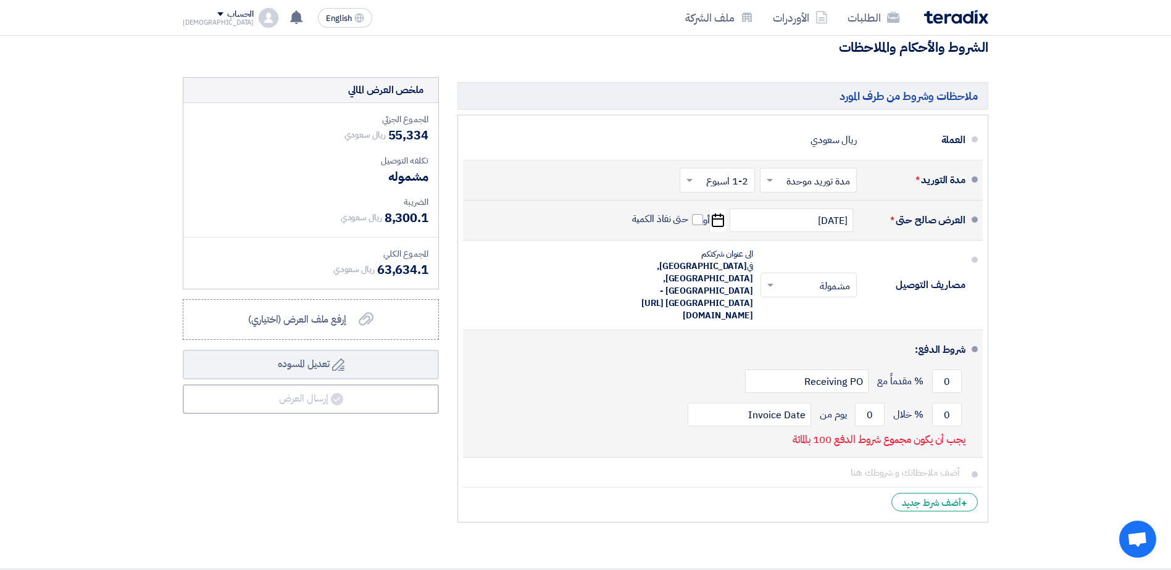
scroll to position [617, 0]
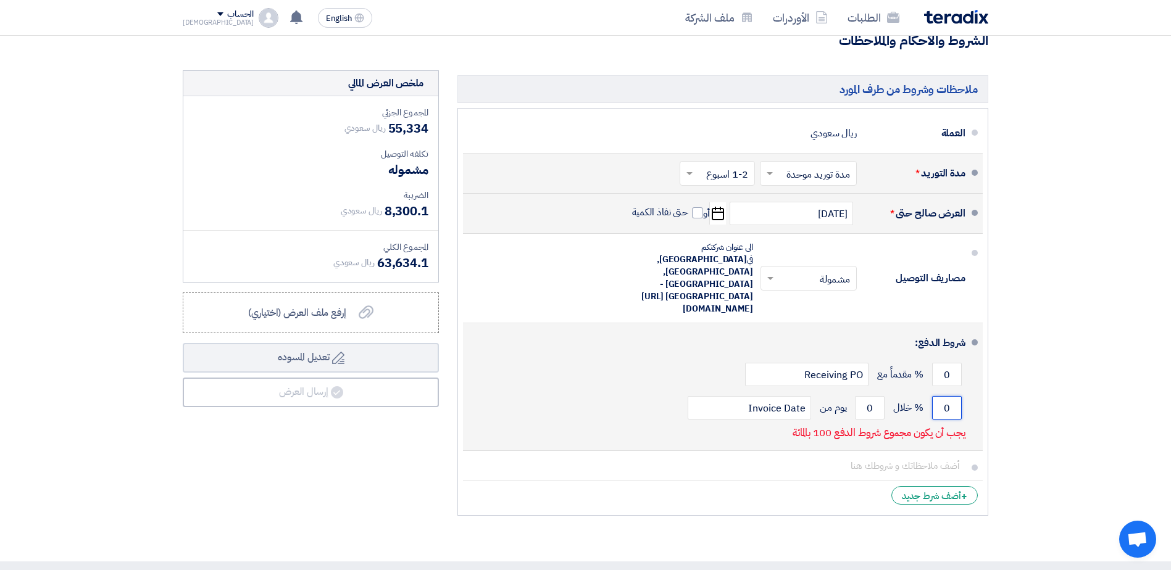
drag, startPoint x: 944, startPoint y: 373, endPoint x: 956, endPoint y: 374, distance: 11.2
click at [956, 396] on input "0" at bounding box center [947, 407] width 30 height 23
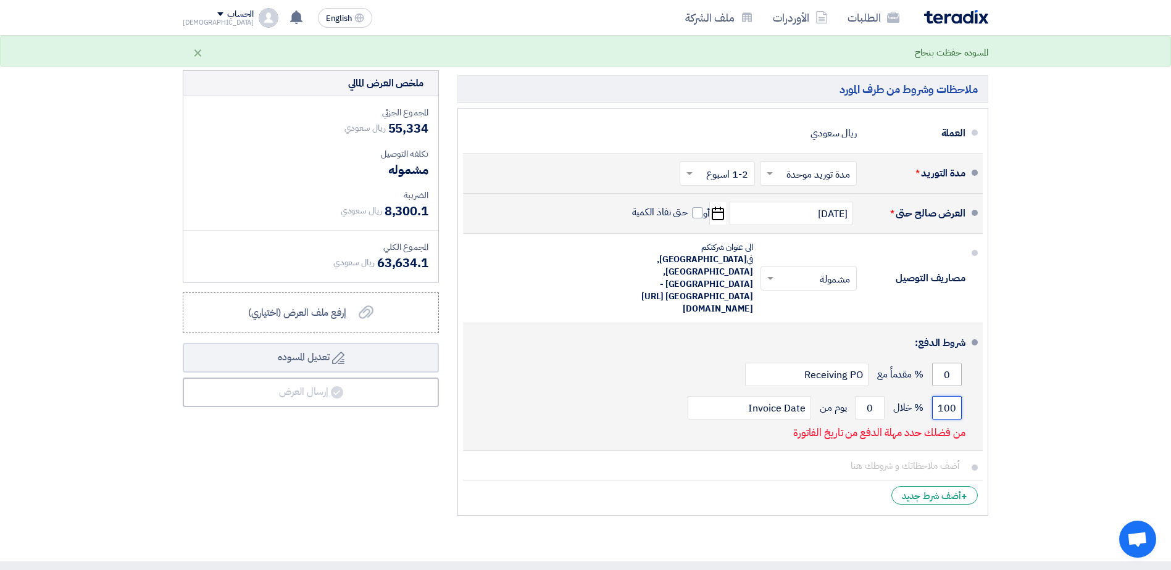
type input "100"
drag, startPoint x: 941, startPoint y: 334, endPoint x: 959, endPoint y: 335, distance: 17.9
click at [959, 363] on input "0" at bounding box center [947, 374] width 30 height 23
type input "100"
click at [948, 396] on input "100" at bounding box center [947, 407] width 30 height 23
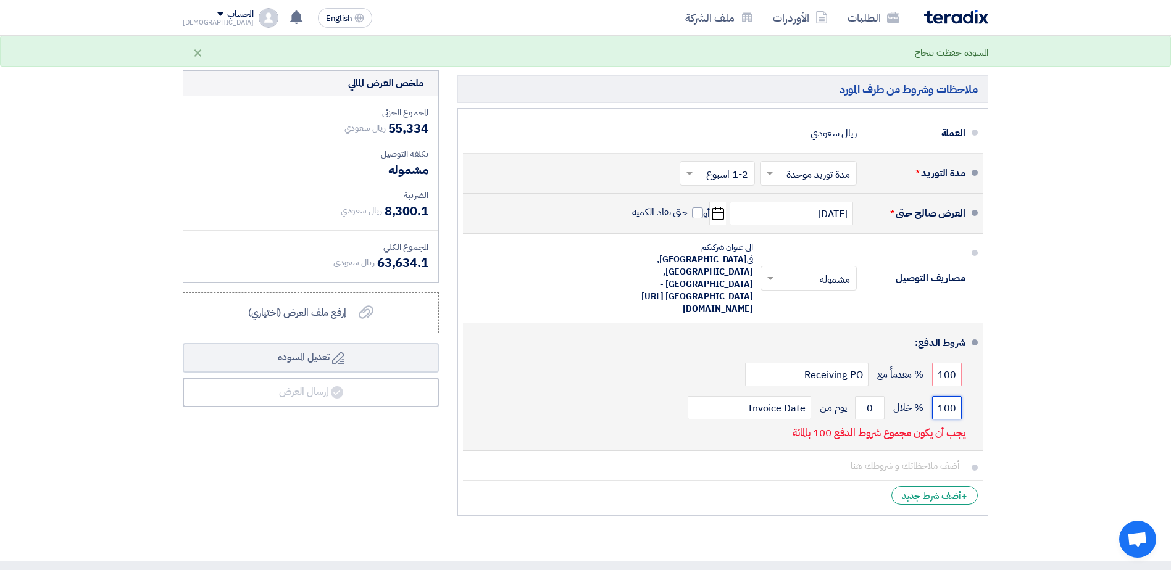
click at [948, 396] on input "100" at bounding box center [947, 407] width 30 height 23
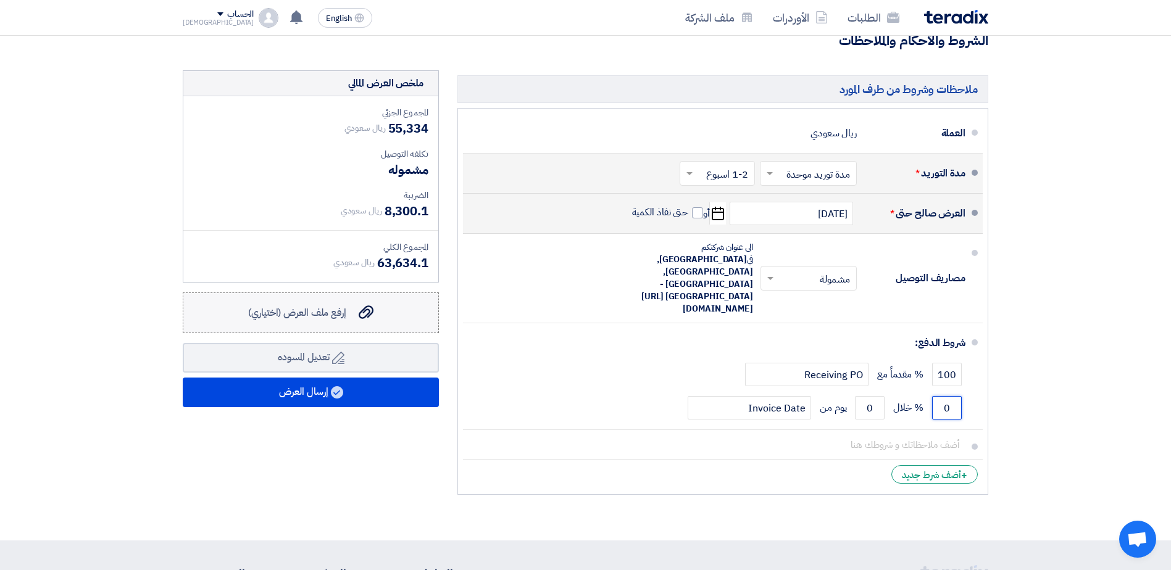
type input "0"
click at [353, 315] on div "إرفع ملف العرض (اختياري) إرفع ملف العرض (اختياري)" at bounding box center [310, 313] width 125 height 15
click at [0, 0] on input "إرفع ملف العرض (اختياري) إرفع ملف العرض (اختياري)" at bounding box center [0, 0] width 0 height 0
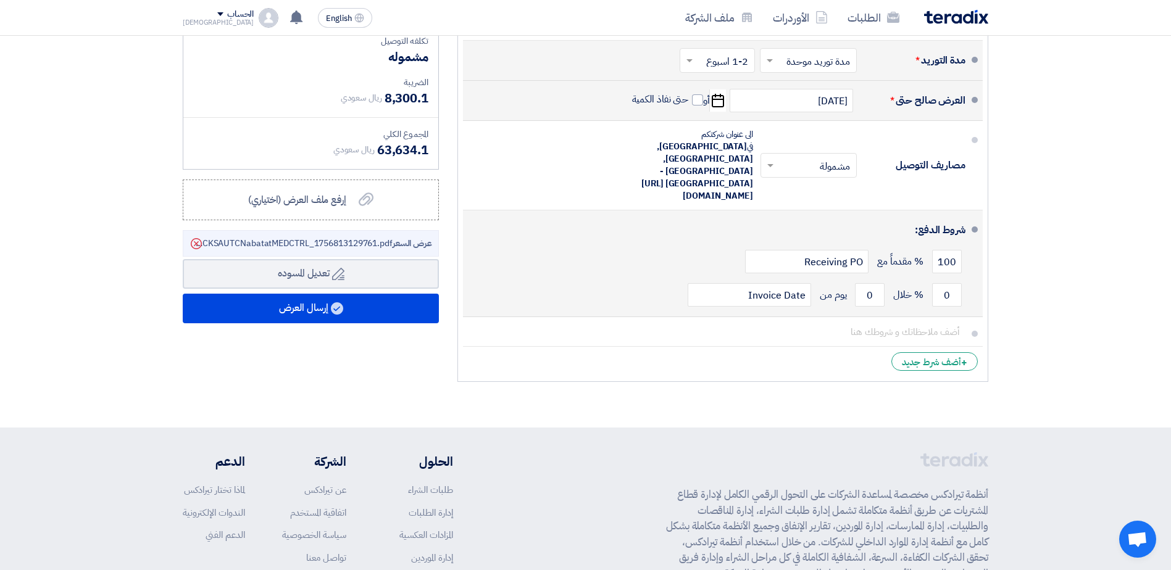
scroll to position [741, 0]
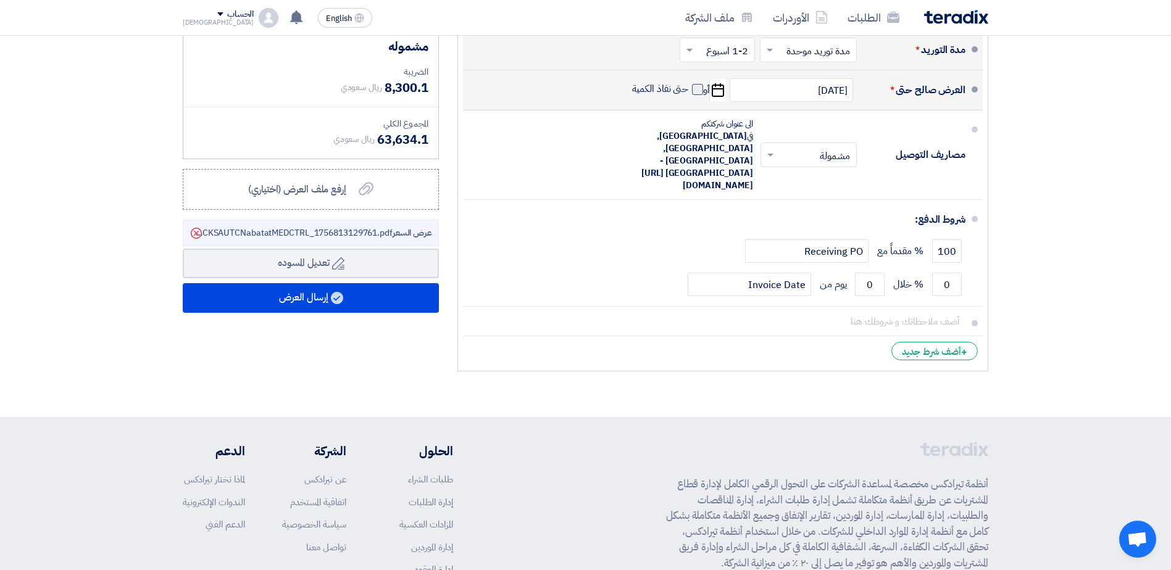
click at [698, 93] on span at bounding box center [697, 89] width 11 height 11
click at [689, 93] on input "حتى نفاذ الكمية" at bounding box center [659, 94] width 59 height 23
checkbox input "true"
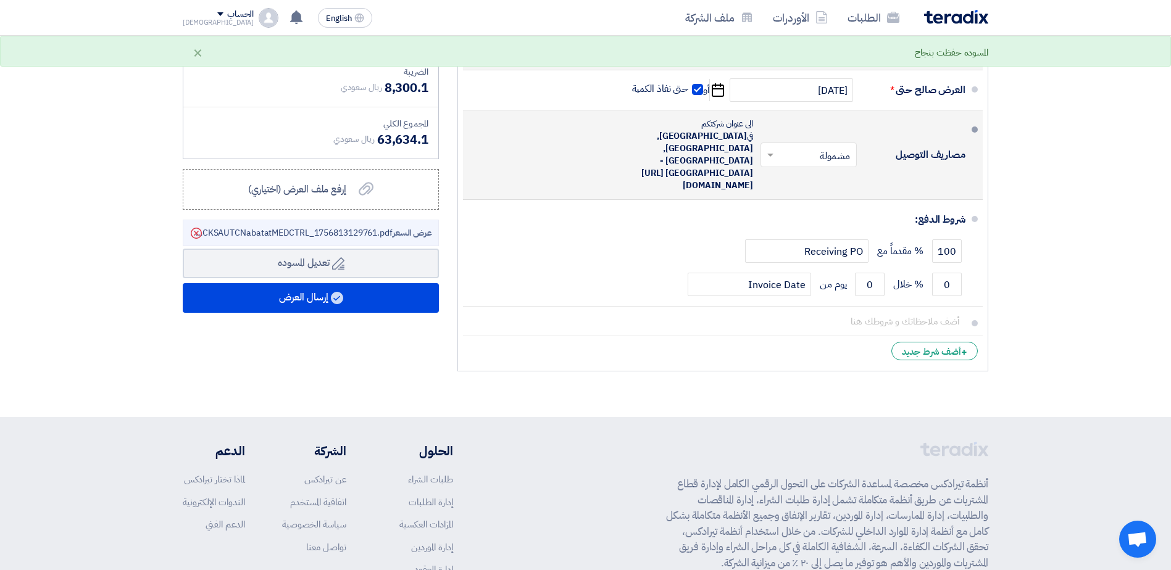
click at [801, 148] on input "text" at bounding box center [806, 157] width 90 height 18
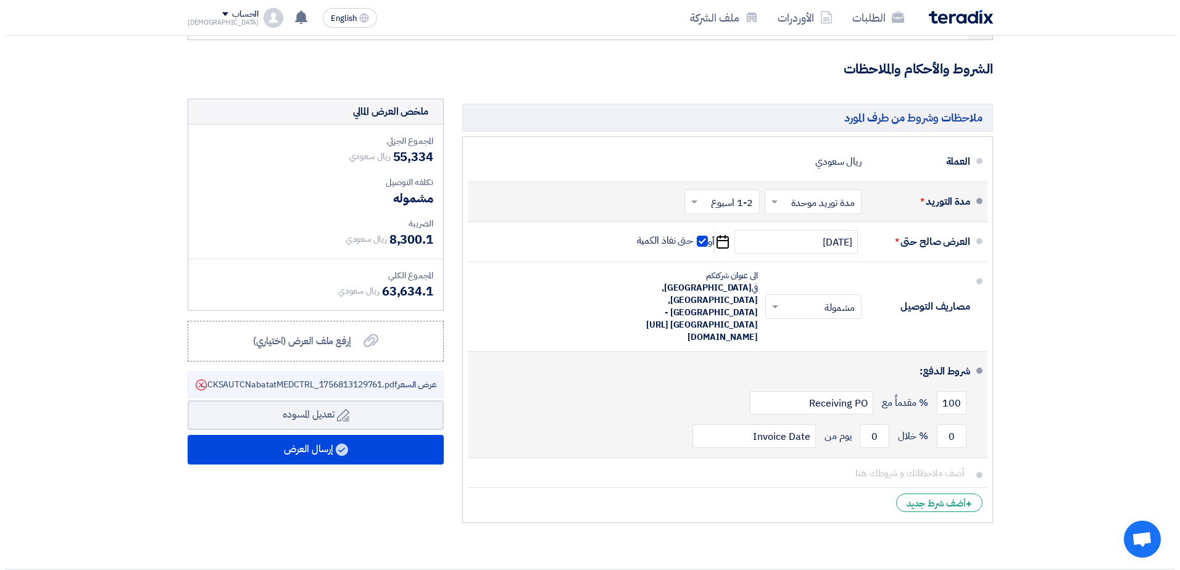
scroll to position [556, 0]
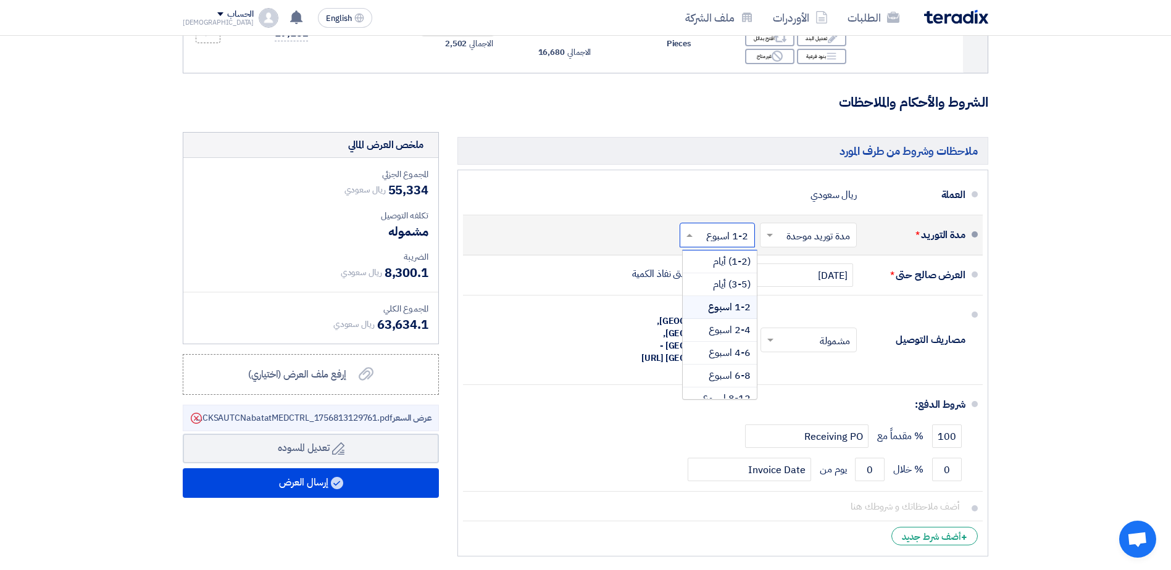
click at [741, 240] on input "text" at bounding box center [714, 237] width 69 height 18
click at [743, 285] on span "(3-5) أيام" at bounding box center [732, 284] width 38 height 15
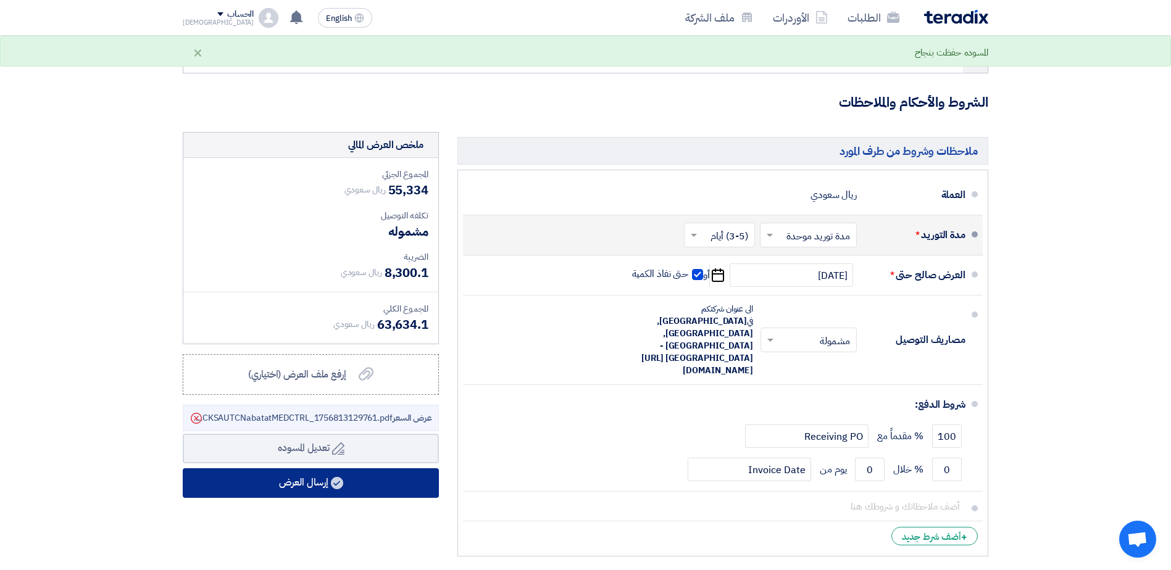
click at [375, 482] on button "إرسال العرض" at bounding box center [311, 484] width 256 height 30
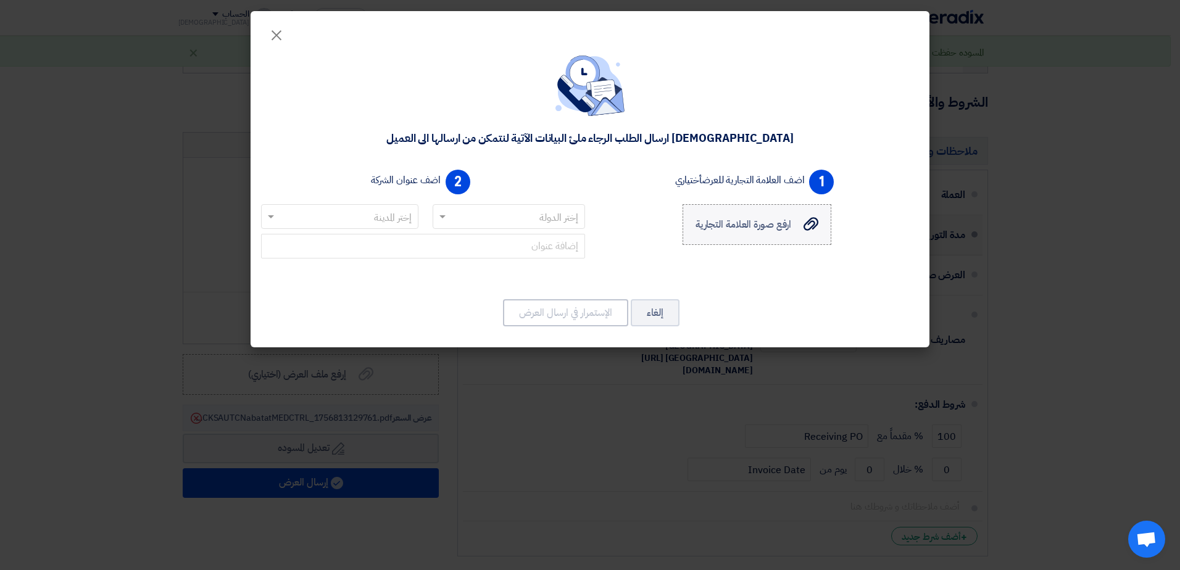
click at [818, 226] on icon "ارفع صورة العلامة التجارية" at bounding box center [811, 224] width 15 height 15
click at [0, 0] on input "ارفع صورة العلامة التجارية ارفع صورة العلامة التجارية" at bounding box center [0, 0] width 0 height 0
click at [534, 217] on input "text" at bounding box center [516, 217] width 128 height 20
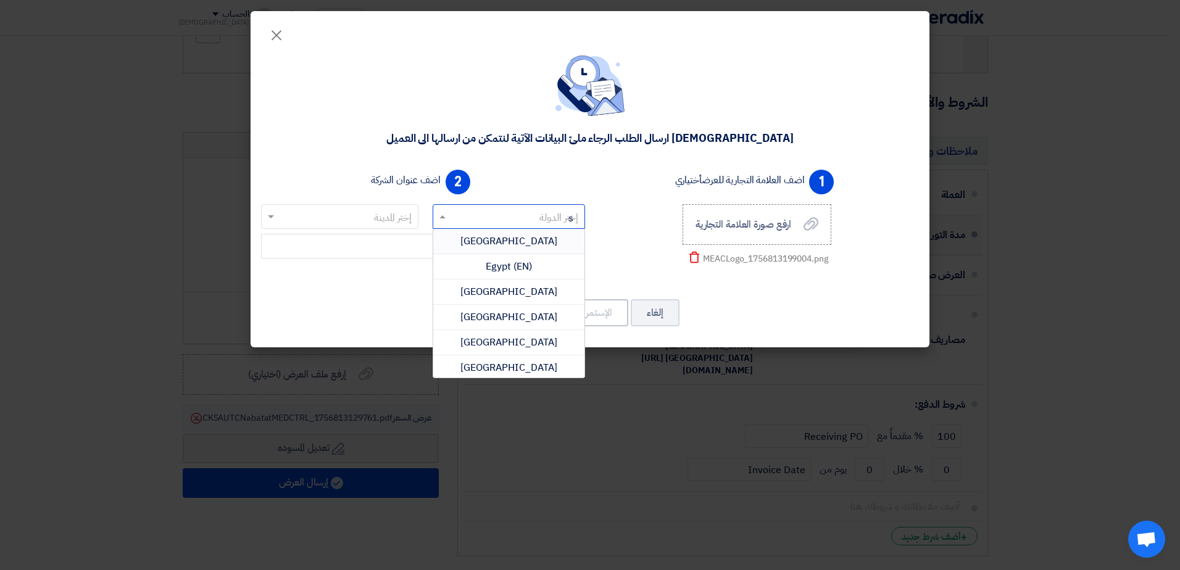
type input "sa"
click at [530, 314] on span "[GEOGRAPHIC_DATA]" at bounding box center [508, 317] width 97 height 15
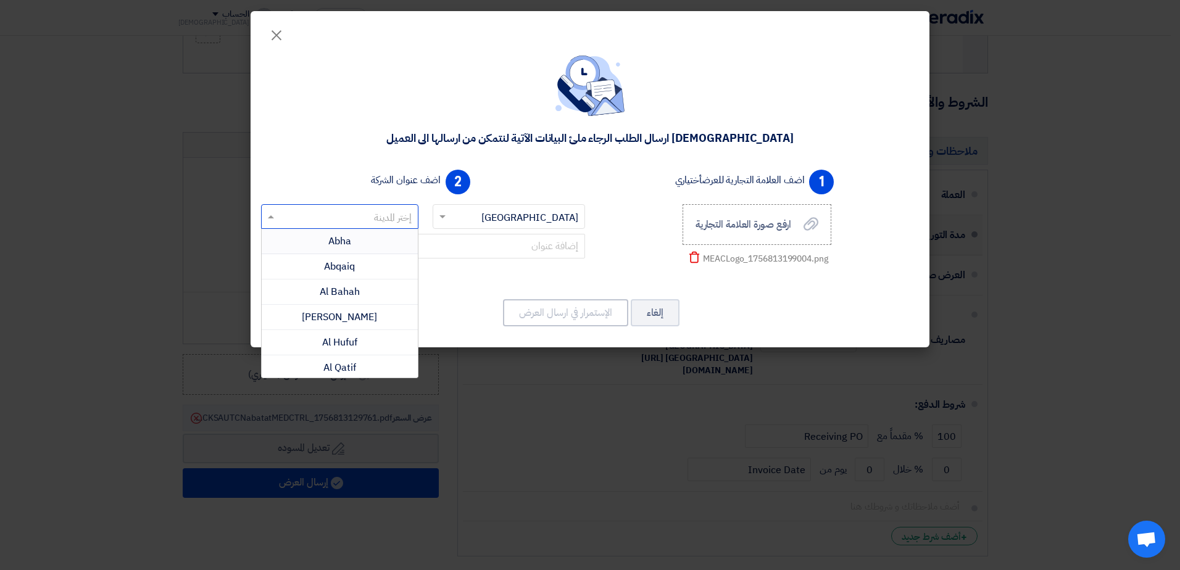
click at [378, 223] on input "text" at bounding box center [346, 217] width 133 height 20
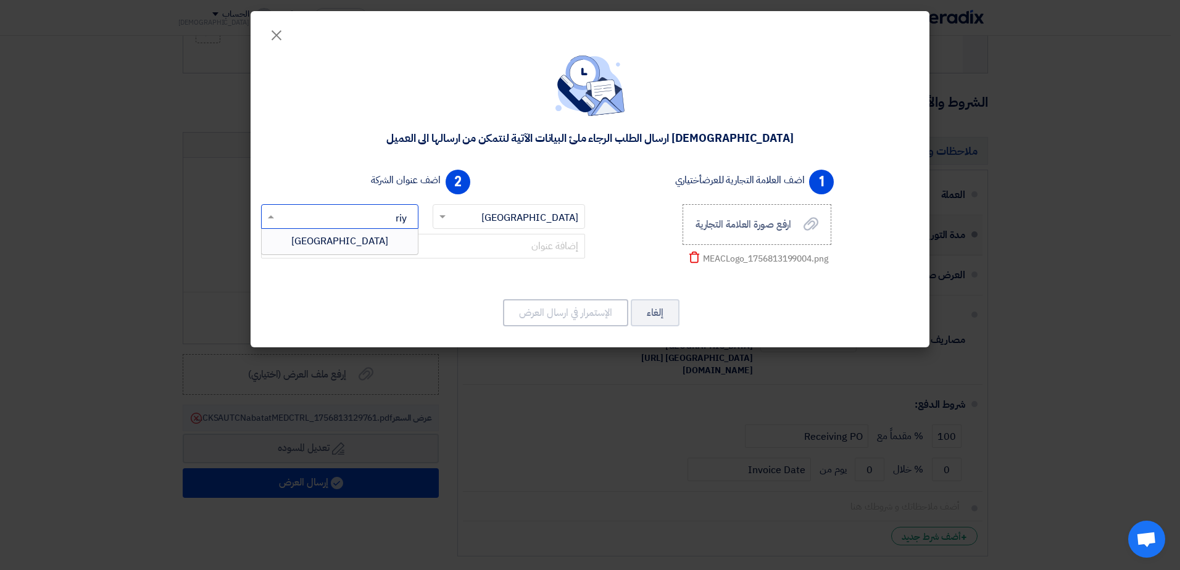
type input "[PERSON_NAME]"
click at [383, 246] on div "[GEOGRAPHIC_DATA]" at bounding box center [340, 241] width 156 height 25
click at [750, 296] on div "[DEMOGRAPHIC_DATA] ارسال الطلب الرجاء ملئ البيانات الآتية لنتمكن من ارسالها الى…" at bounding box center [590, 194] width 679 height 308
click at [536, 251] on input "text" at bounding box center [423, 246] width 324 height 25
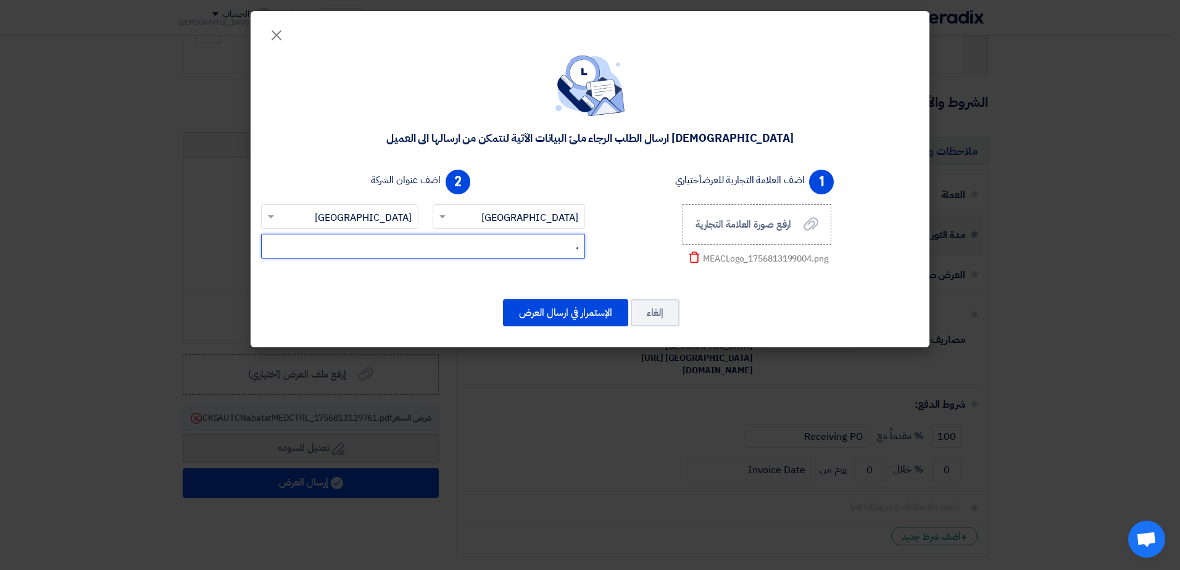
type input "ِ"
type input "K"
click at [543, 249] on input "[STREET_ADDRESS][PERSON_NAME]" at bounding box center [423, 246] width 324 height 25
type input "[STREET_ADDRESS][PERSON_NAME]"
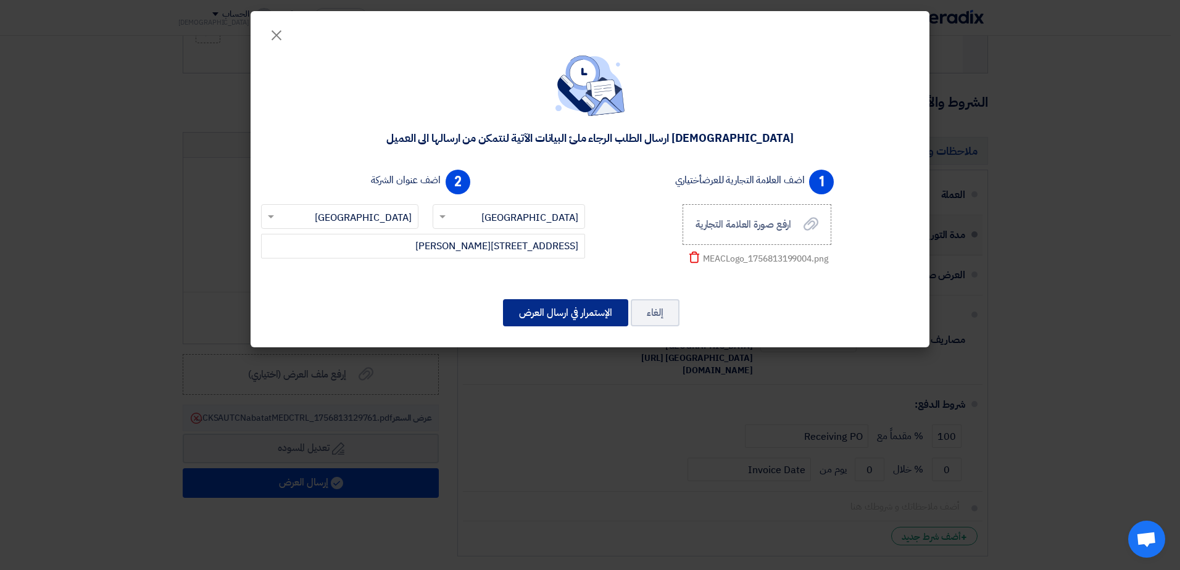
click at [591, 319] on button "الإستمرار في ارسال العرض" at bounding box center [565, 312] width 125 height 27
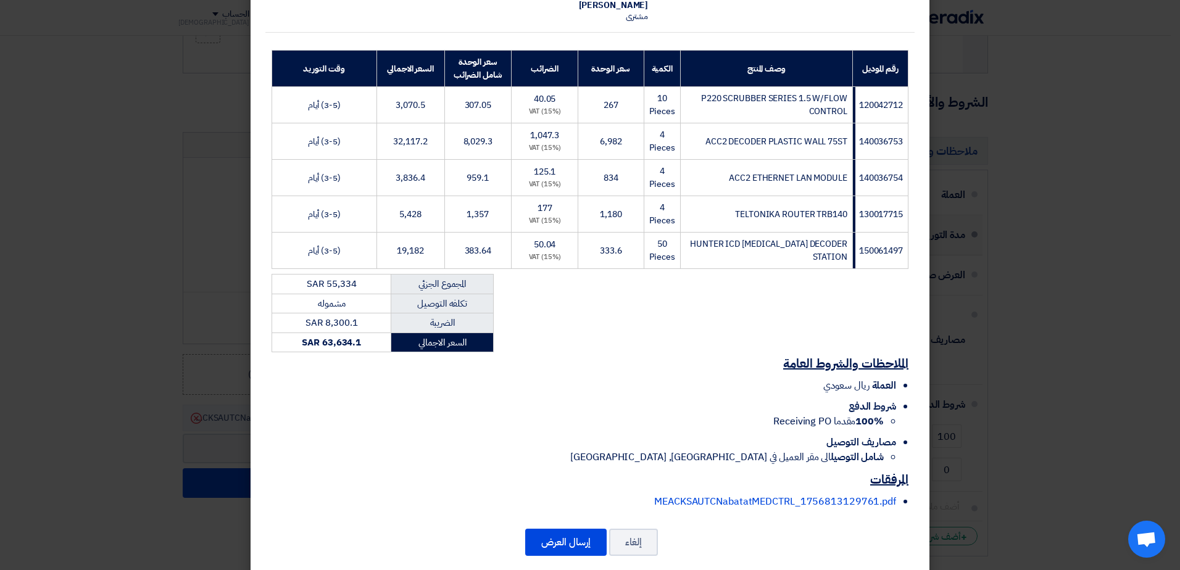
scroll to position [165, 0]
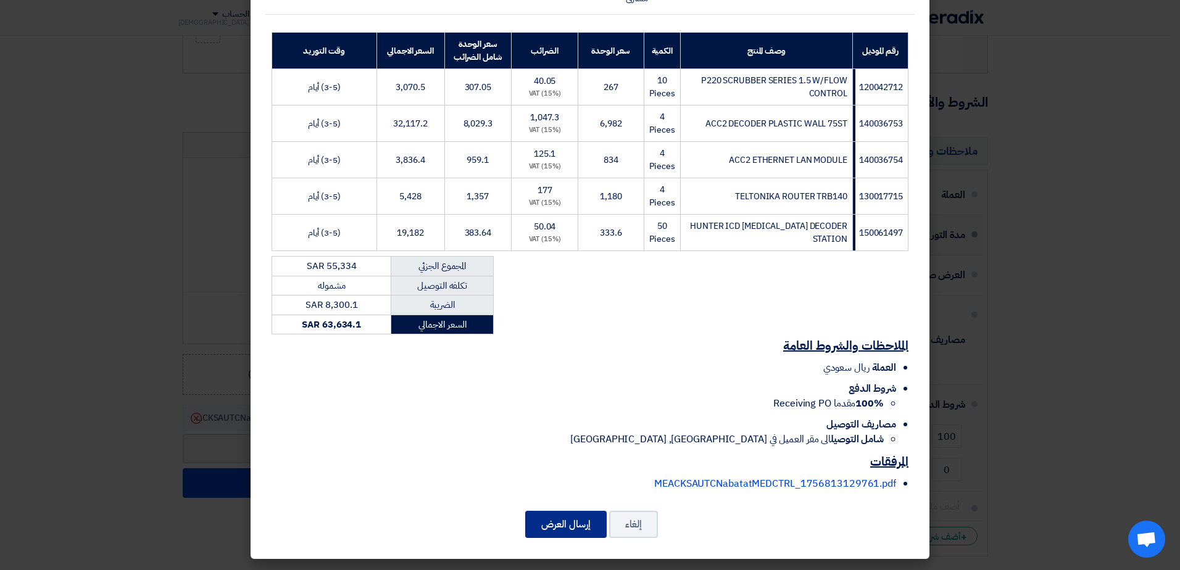
click at [587, 522] on button "إرسال العرض" at bounding box center [565, 524] width 81 height 27
